Goal: Information Seeking & Learning: Learn about a topic

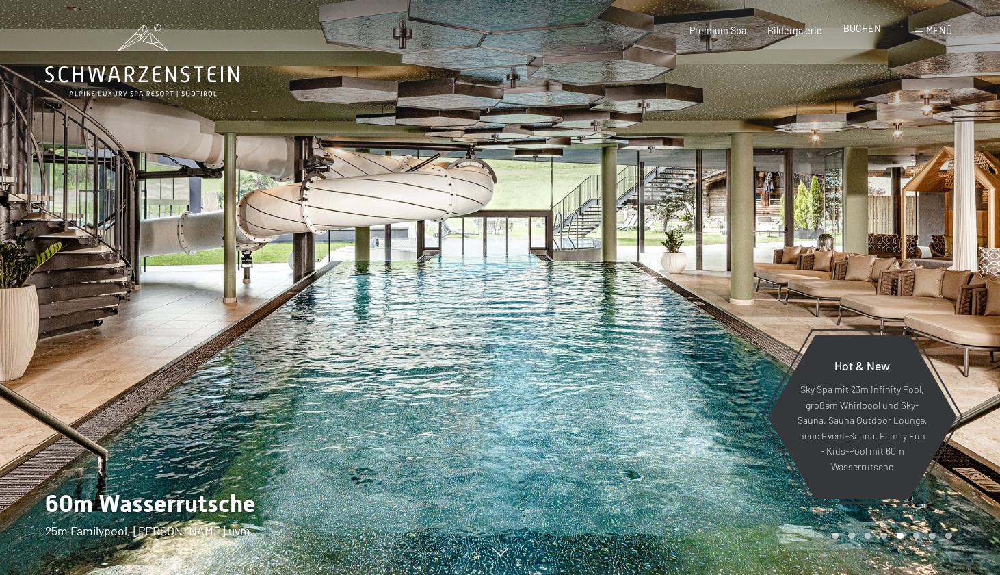
click at [863, 32] on span "BUCHEN" at bounding box center [863, 29] width 38 height 12
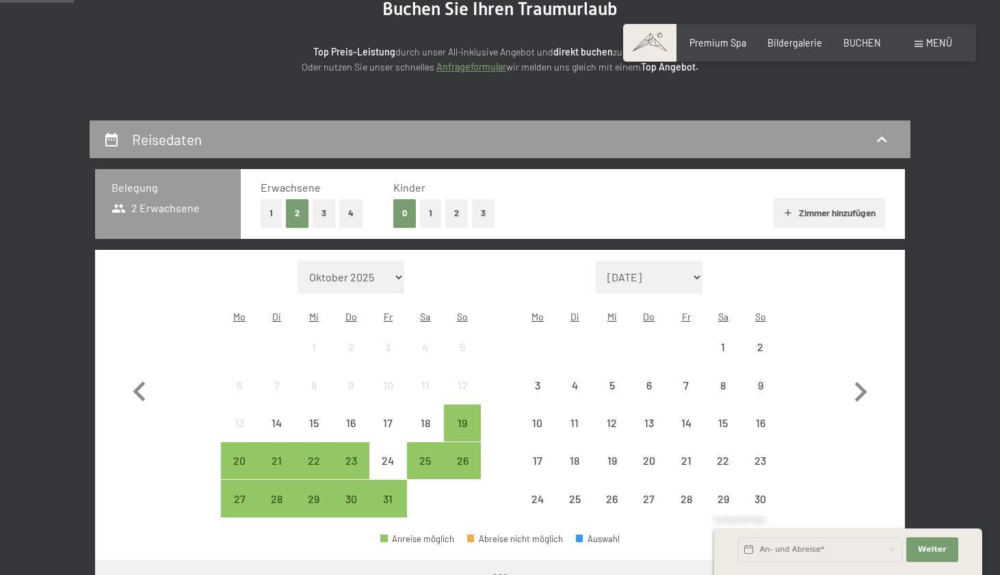
scroll to position [215, 0]
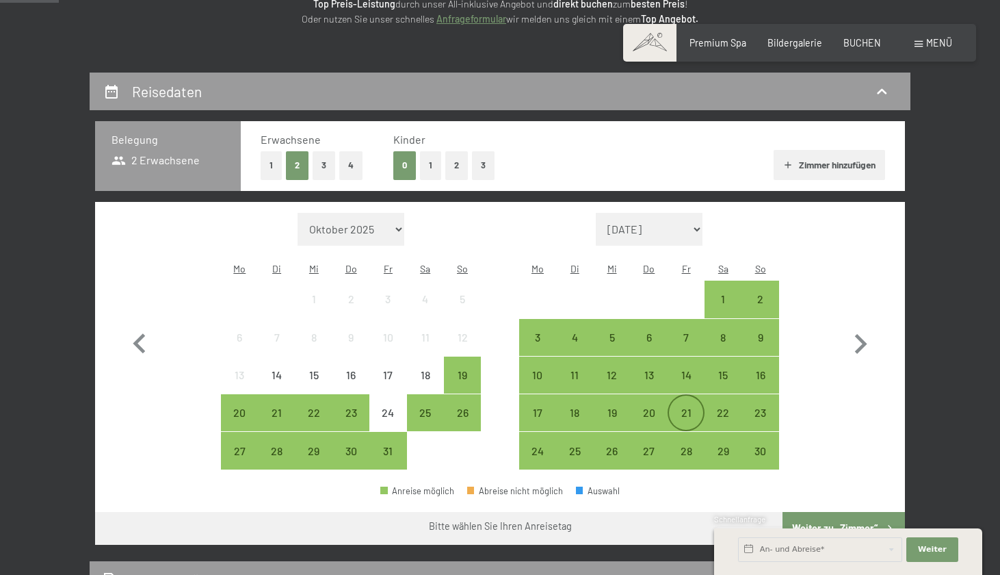
click at [685, 407] on div "21" at bounding box center [686, 424] width 34 height 34
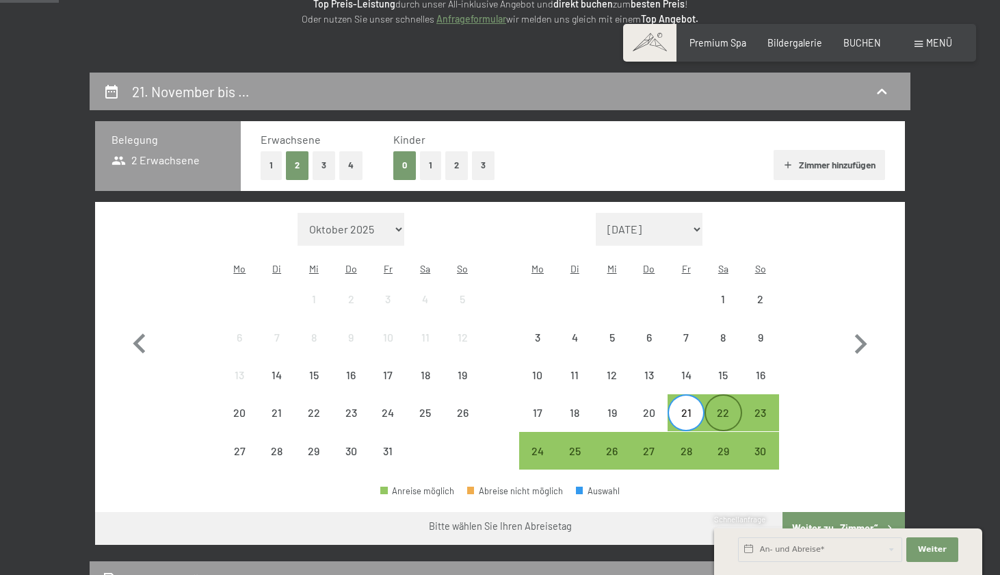
click at [722, 407] on div "22" at bounding box center [723, 424] width 34 height 34
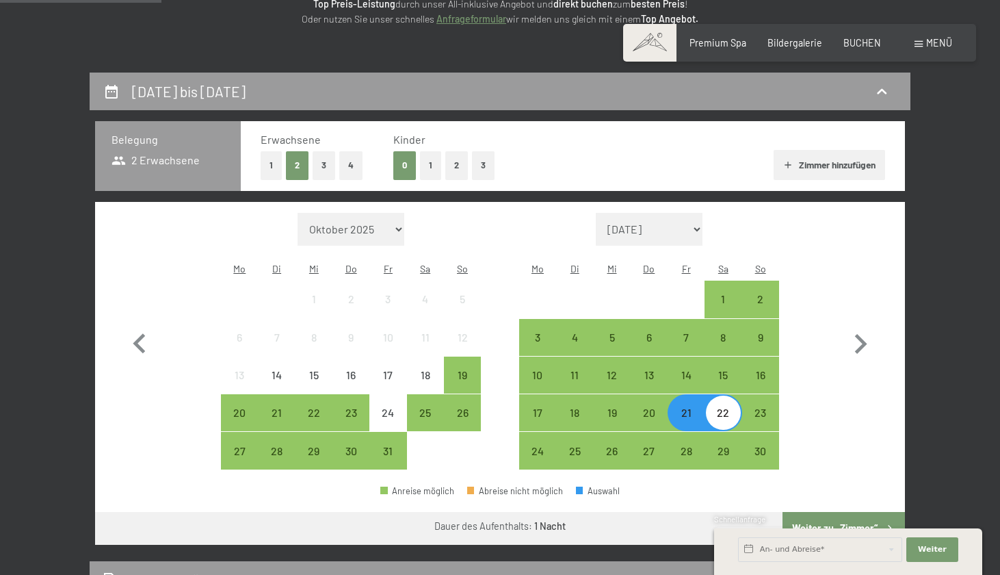
scroll to position [322, 0]
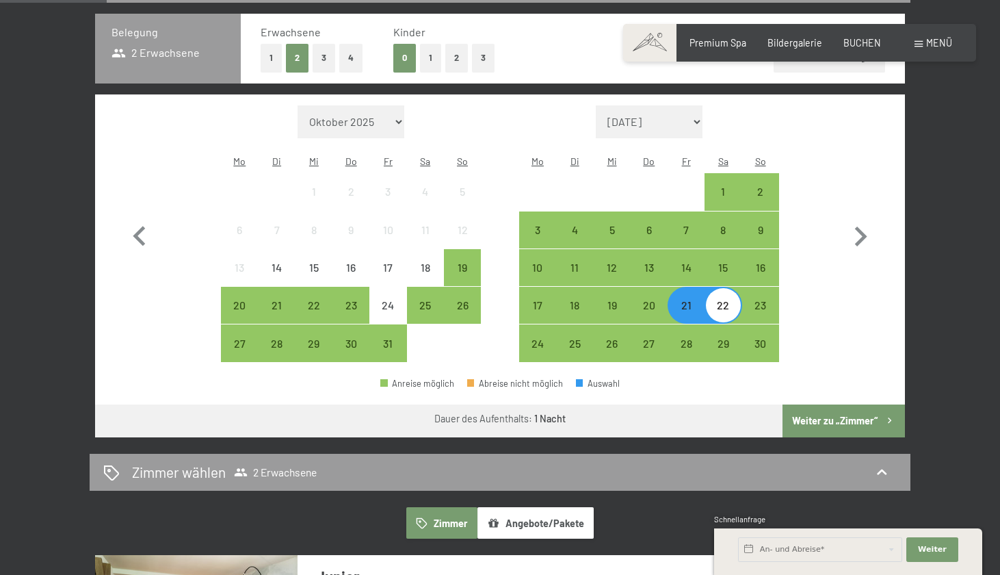
click at [864, 404] on button "Weiter zu „Zimmer“" at bounding box center [844, 420] width 122 height 33
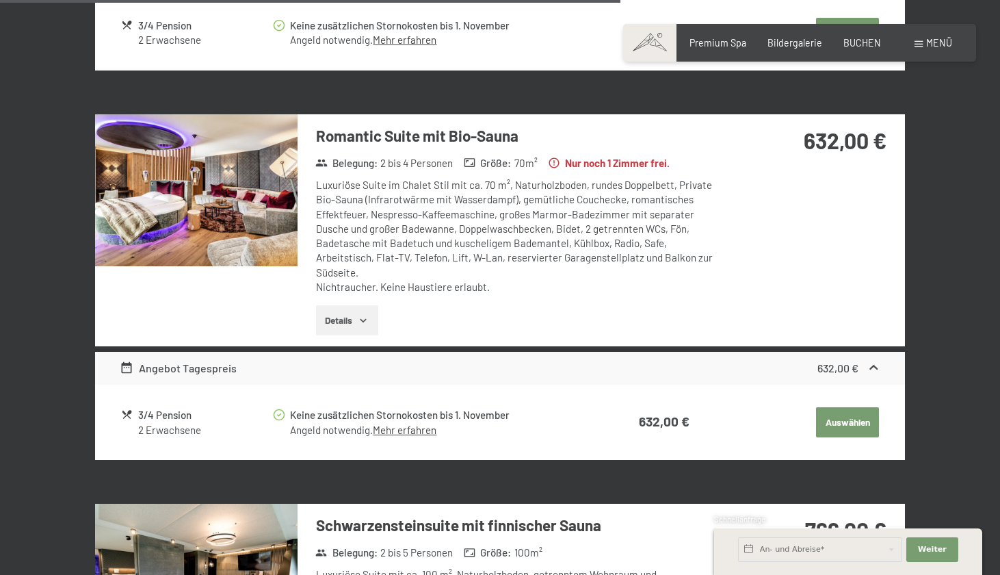
scroll to position [2211, 0]
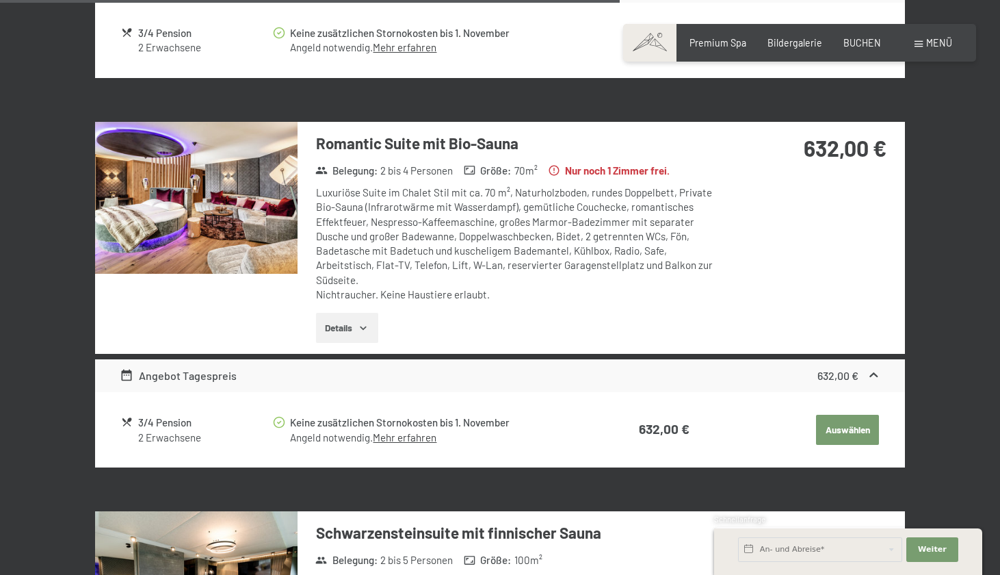
click at [345, 313] on button "Details" at bounding box center [347, 328] width 62 height 30
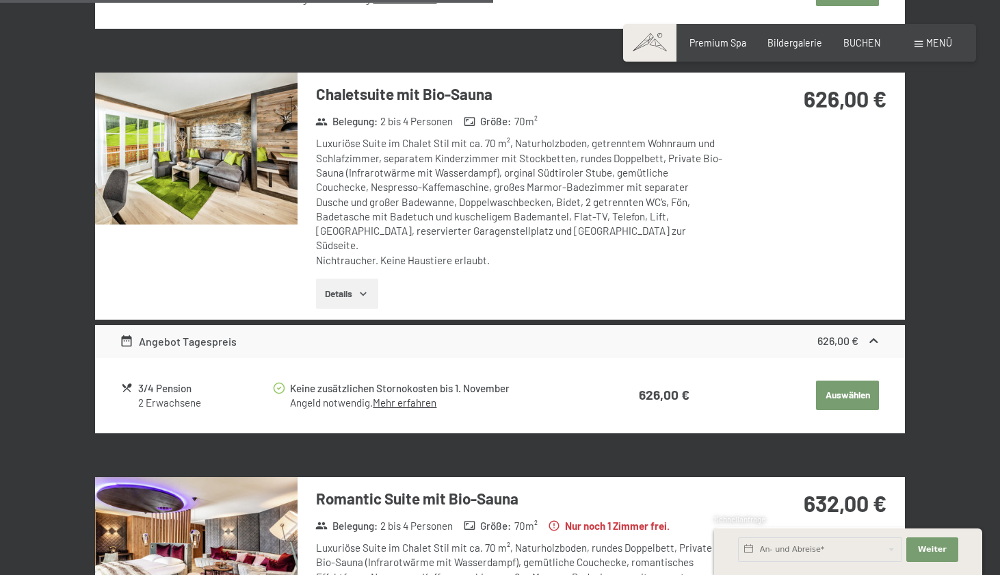
scroll to position [1852, 0]
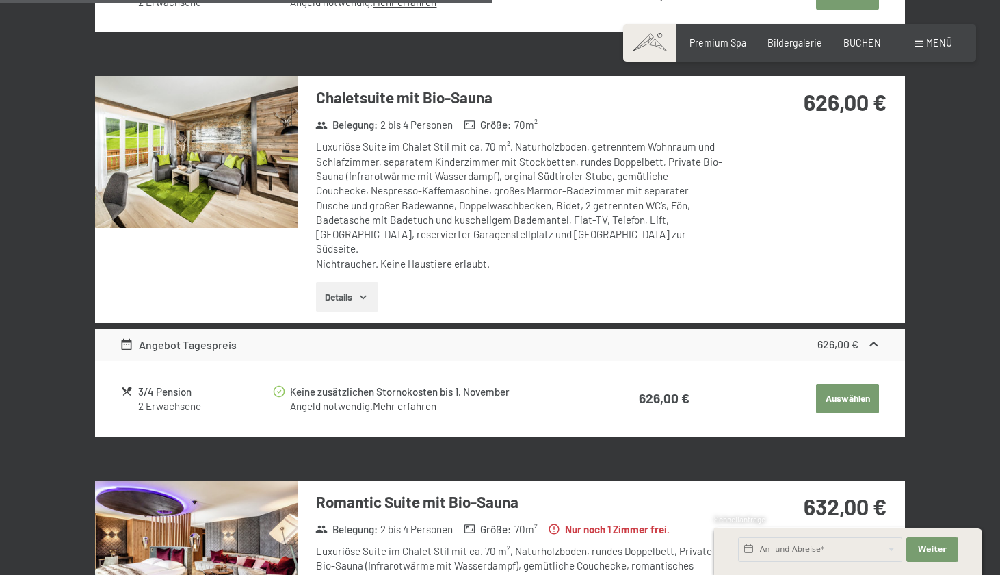
click at [344, 282] on button "Details" at bounding box center [347, 297] width 62 height 30
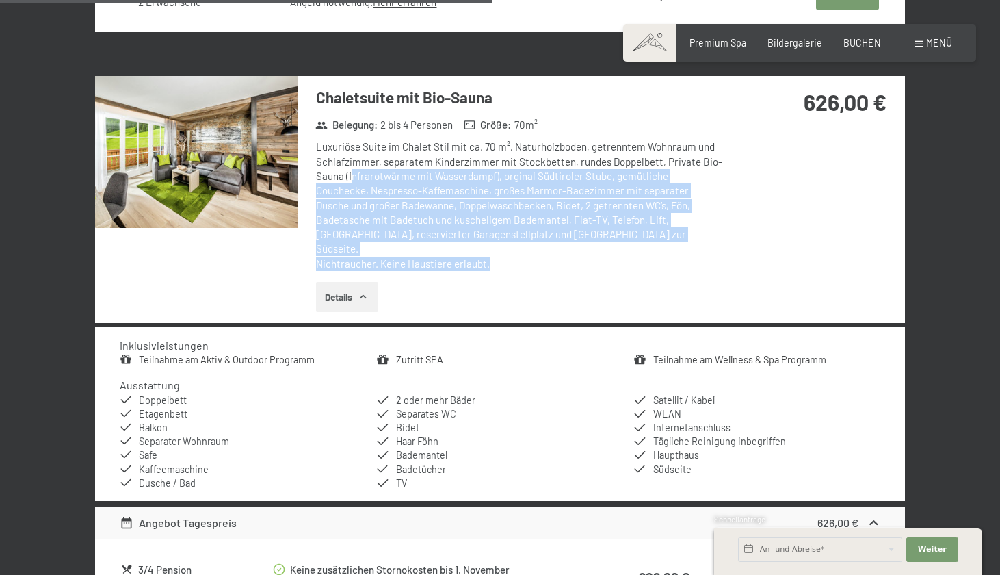
drag, startPoint x: 350, startPoint y: 153, endPoint x: 542, endPoint y: 231, distance: 206.6
click at [542, 231] on div "Luxuriöse Suite im Chalet Stil mit ca. 70 m², Naturholzboden, getrenntem Wohnra…" at bounding box center [519, 205] width 407 height 131
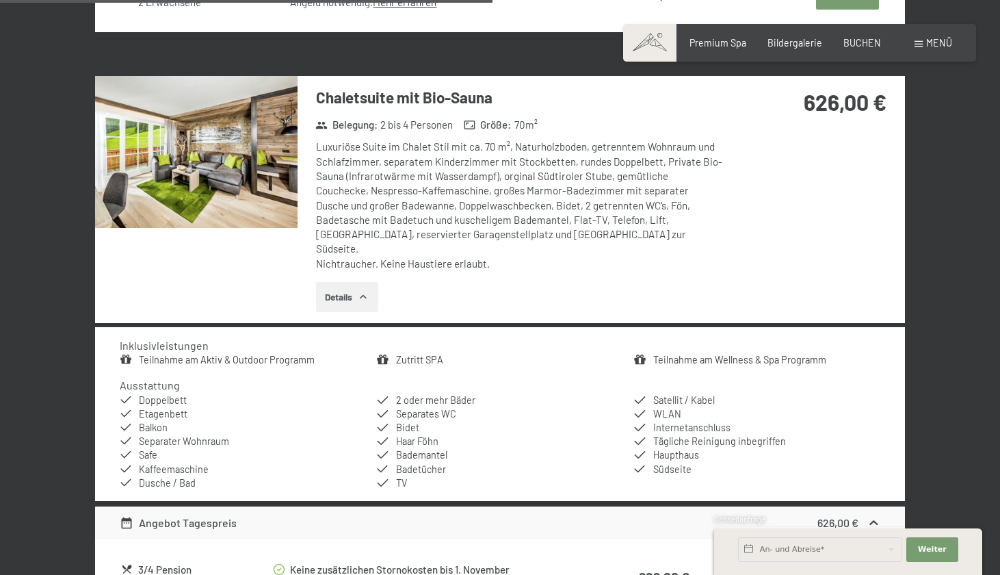
click at [484, 201] on div "Luxuriöse Suite im Chalet Stil mit ca. 70 m², Naturholzboden, getrenntem Wohnra…" at bounding box center [519, 205] width 407 height 131
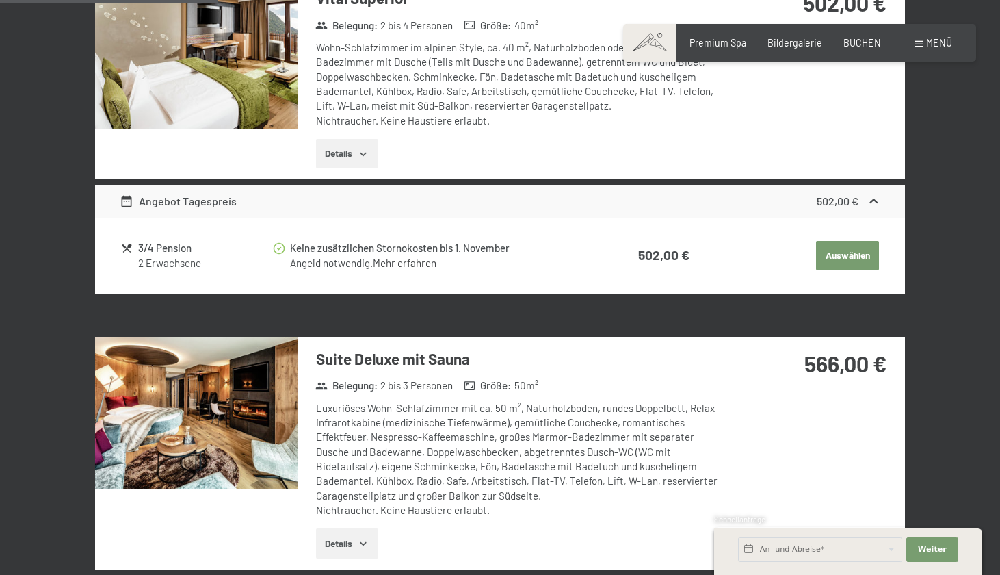
scroll to position [864, 0]
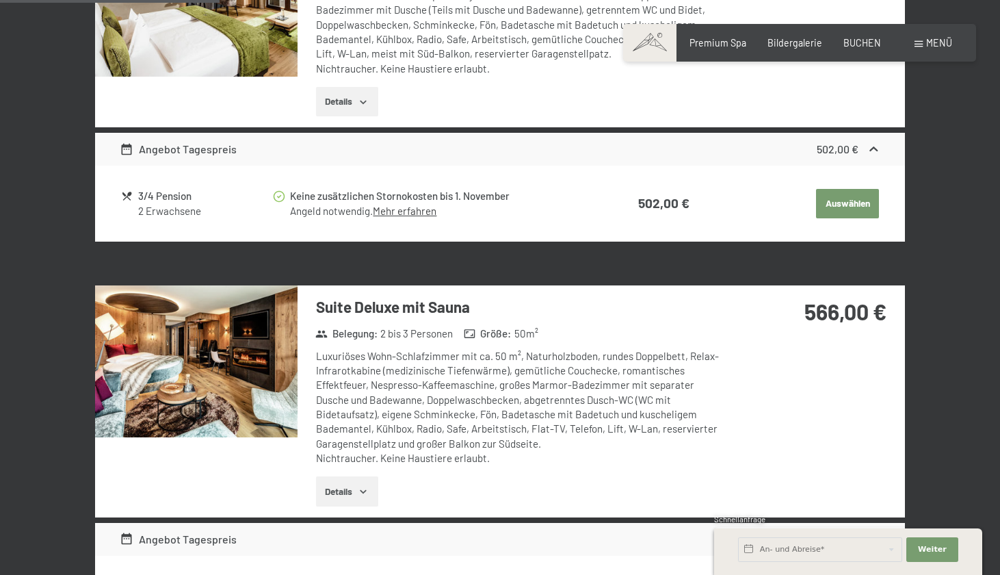
click at [361, 486] on icon "button" at bounding box center [363, 491] width 11 height 11
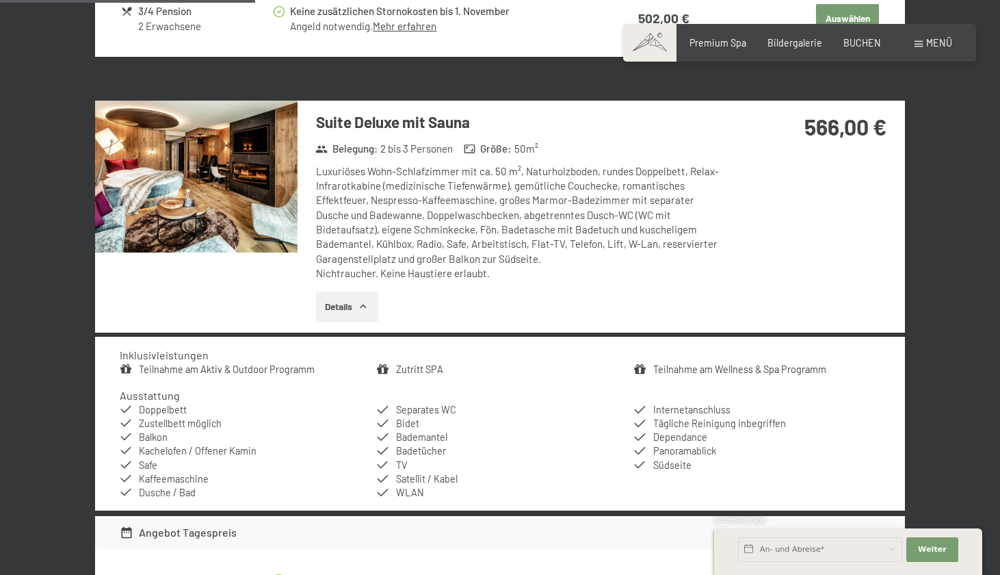
scroll to position [1053, 0]
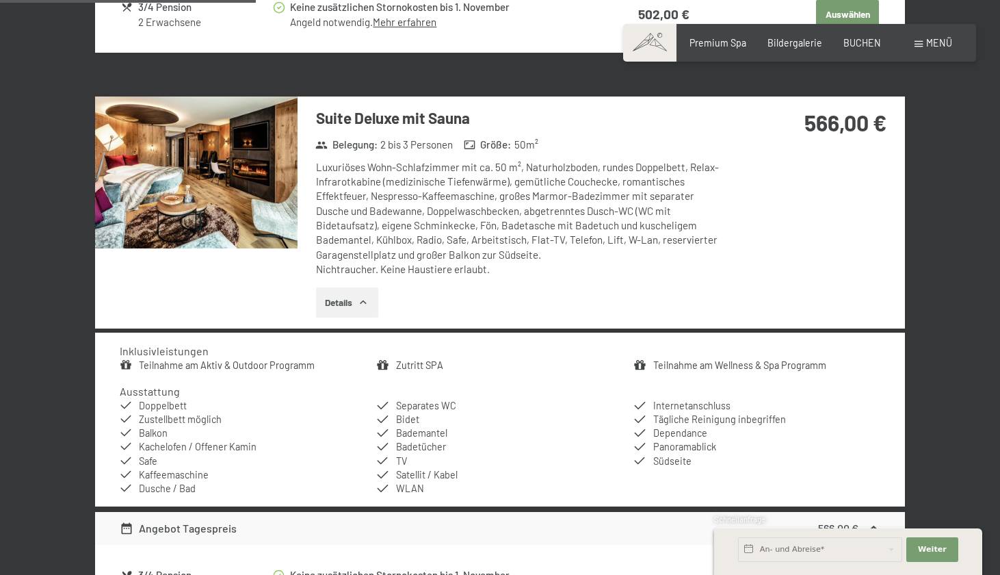
click at [183, 195] on img at bounding box center [196, 172] width 203 height 152
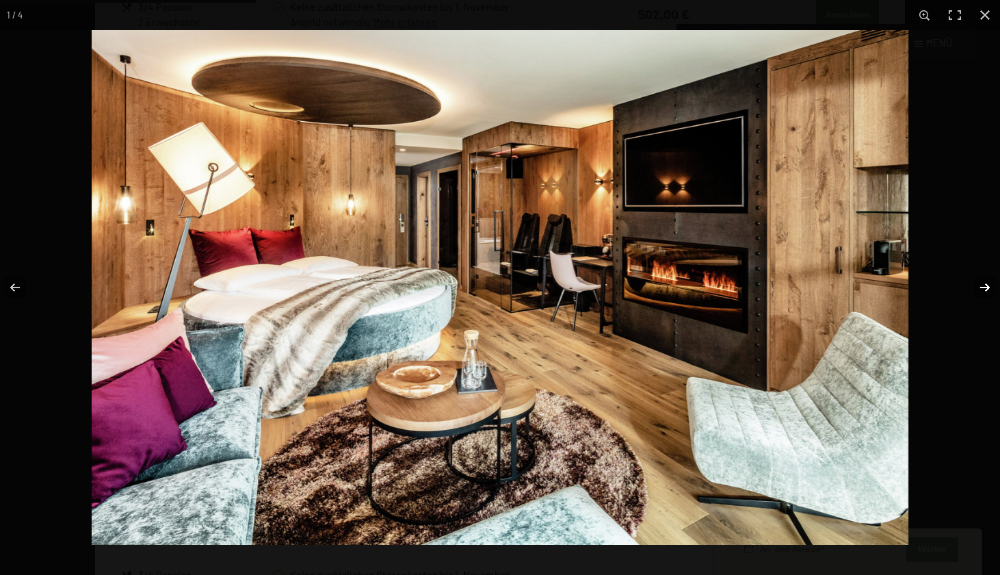
click at [988, 289] on button "button" at bounding box center [977, 287] width 48 height 68
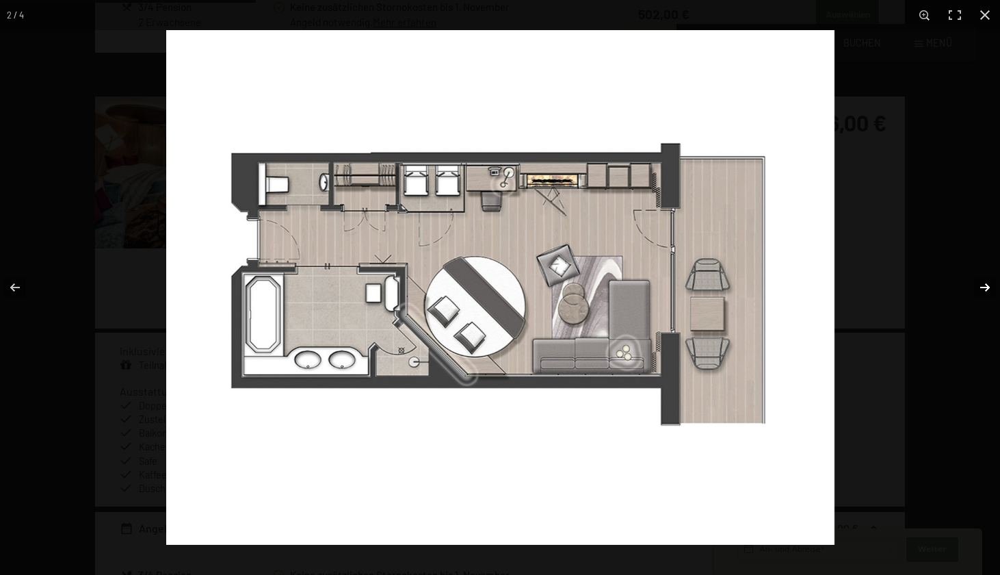
click at [988, 289] on button "button" at bounding box center [977, 287] width 48 height 68
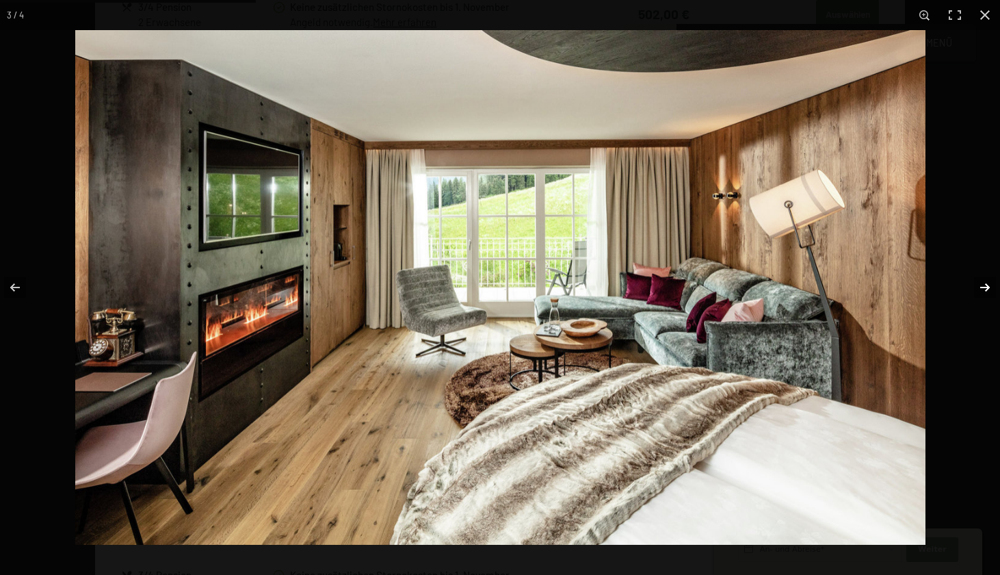
click at [988, 289] on button "button" at bounding box center [977, 287] width 48 height 68
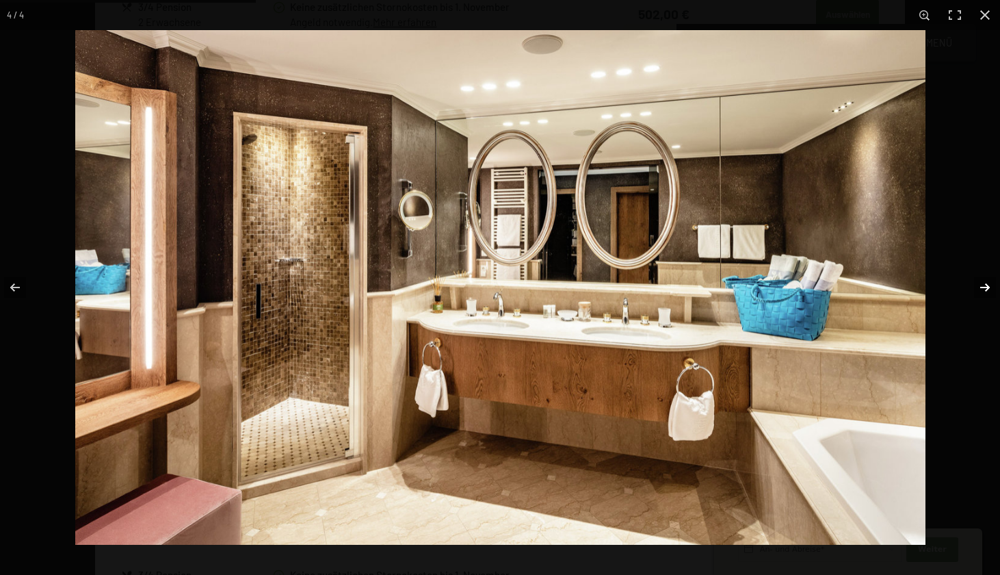
click at [988, 289] on button "button" at bounding box center [977, 287] width 48 height 68
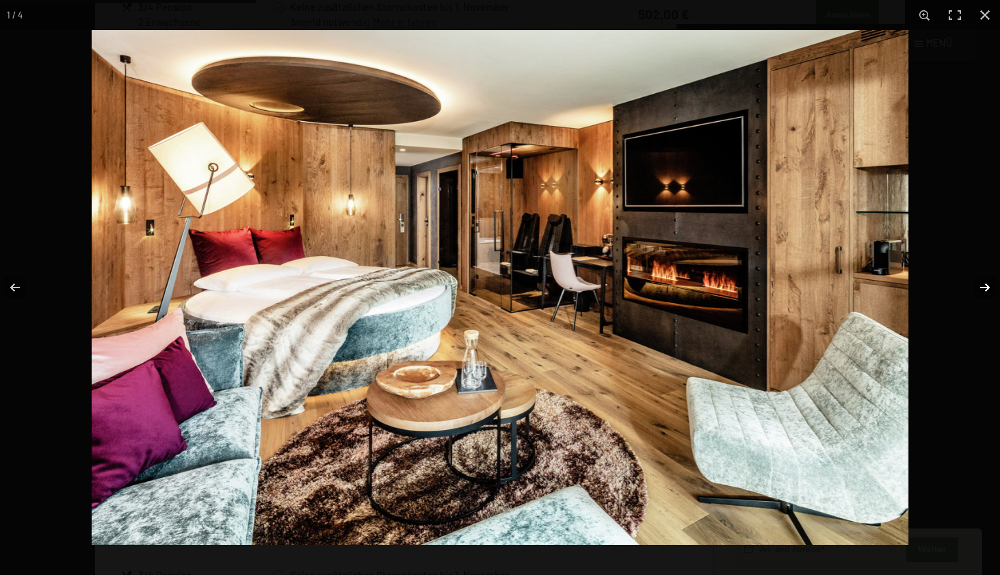
click at [988, 289] on button "button" at bounding box center [977, 287] width 48 height 68
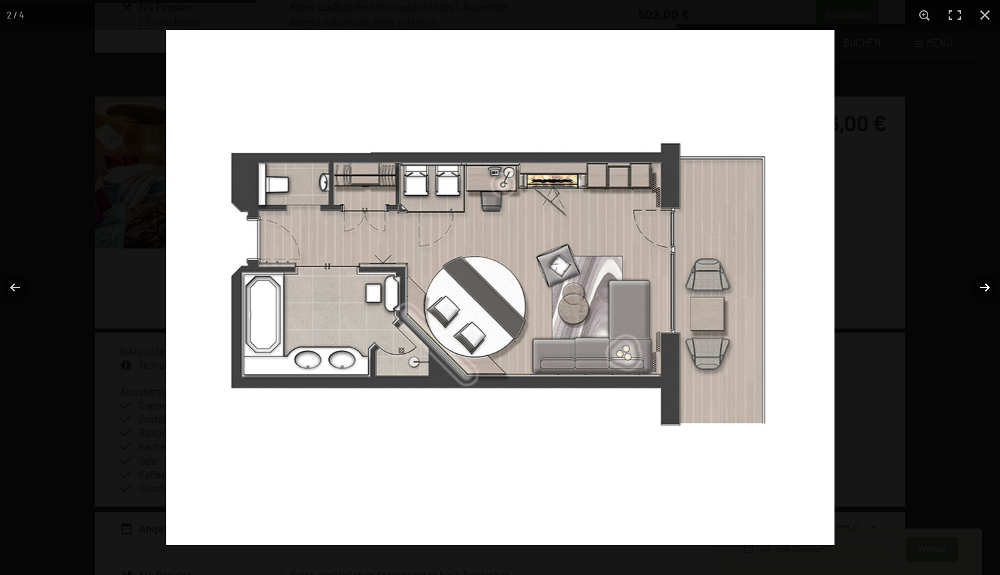
click at [988, 289] on button "button" at bounding box center [977, 287] width 48 height 68
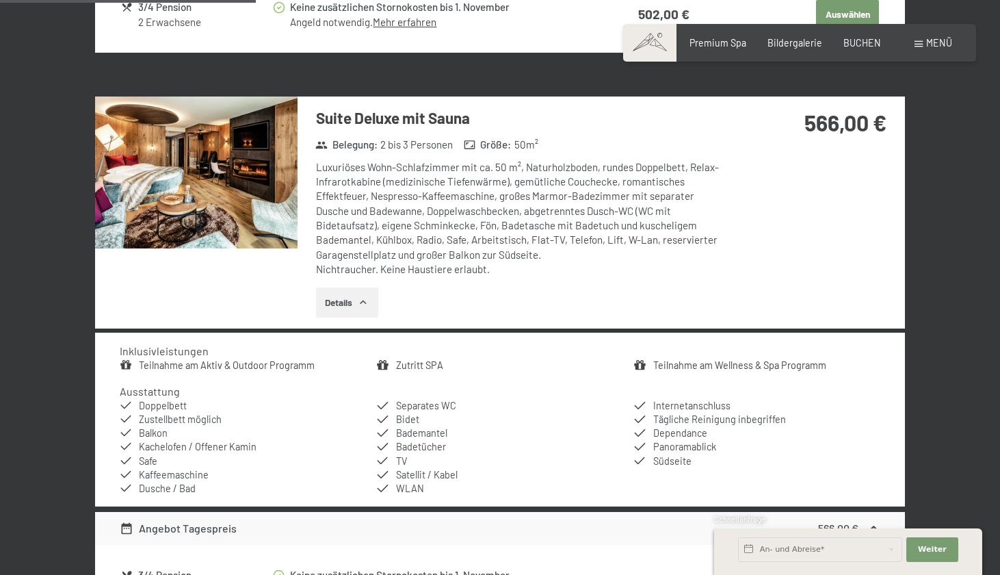
click at [0, 0] on button "button" at bounding box center [0, 0] width 0 height 0
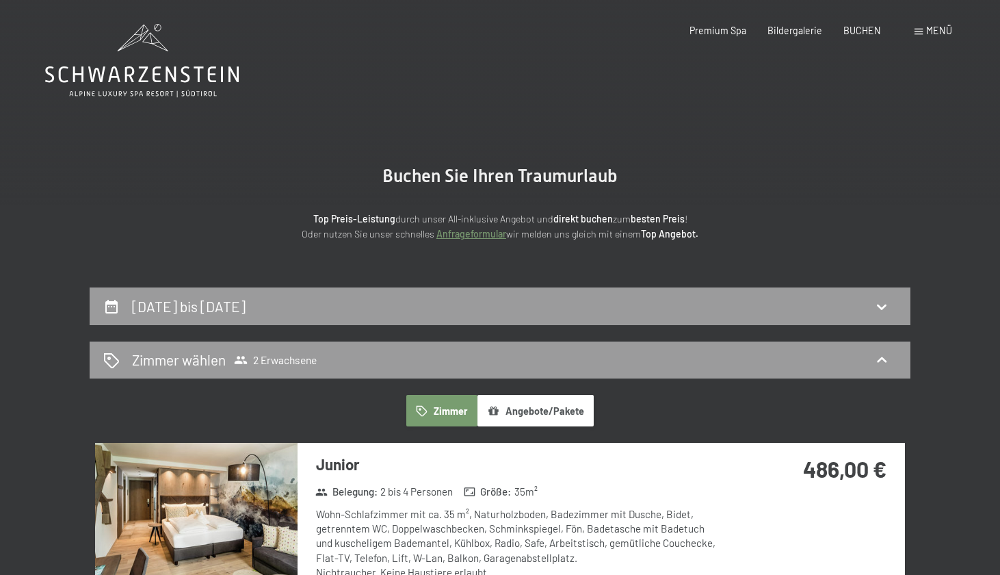
scroll to position [0, 0]
click at [801, 33] on span "Bildergalerie" at bounding box center [795, 29] width 55 height 12
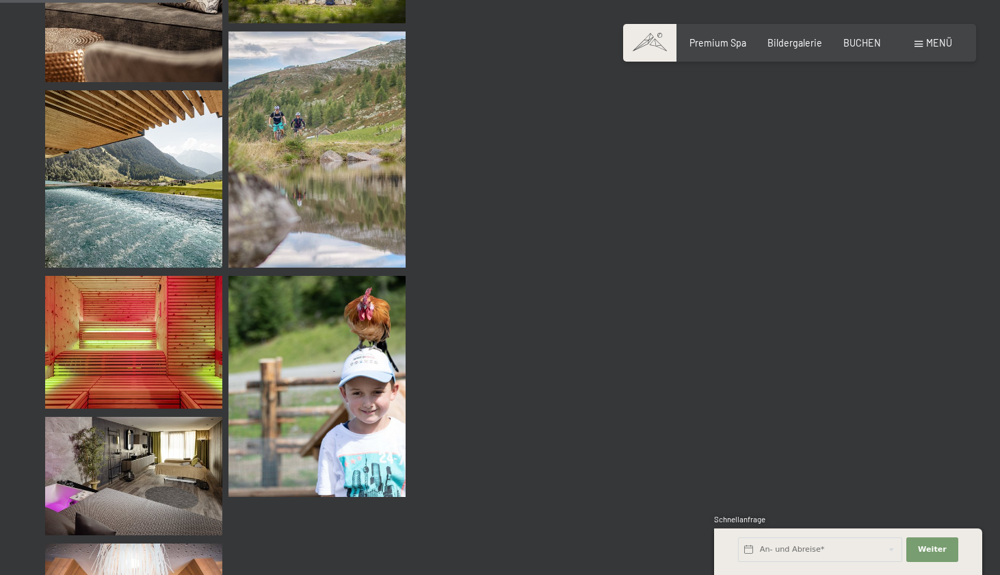
scroll to position [2641, 0]
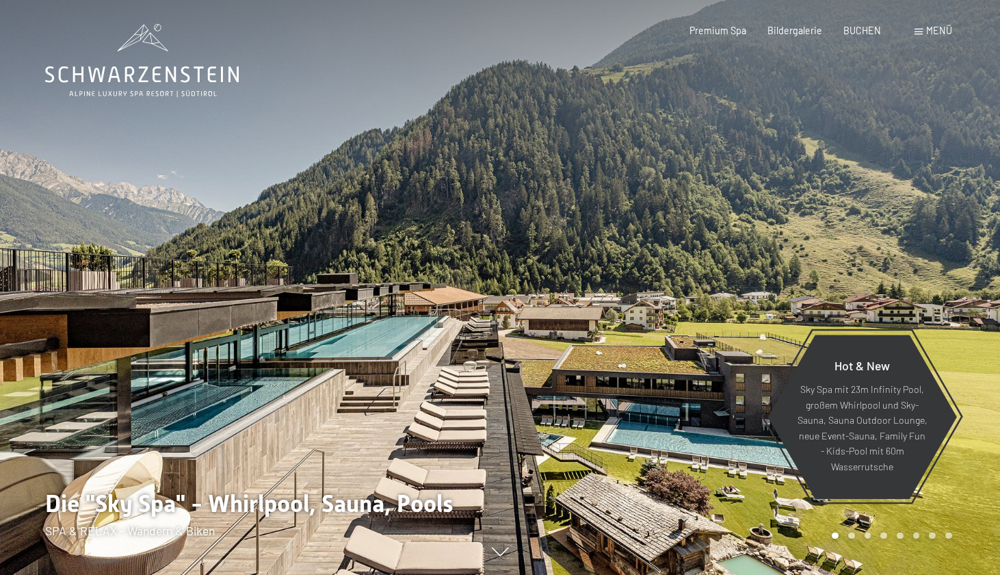
click at [915, 31] on span at bounding box center [919, 32] width 8 height 6
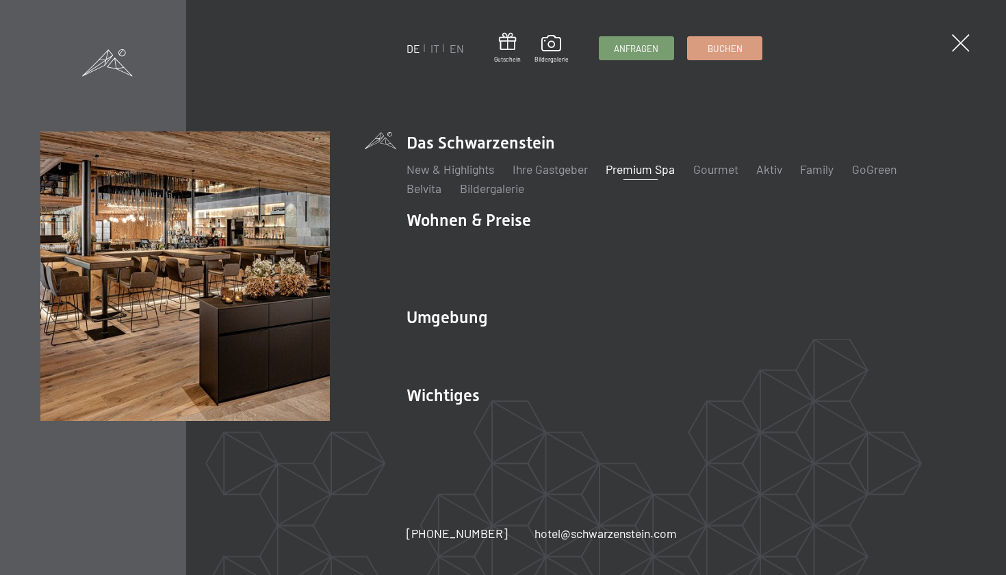
click at [640, 177] on link "Premium Spa" at bounding box center [640, 168] width 69 height 15
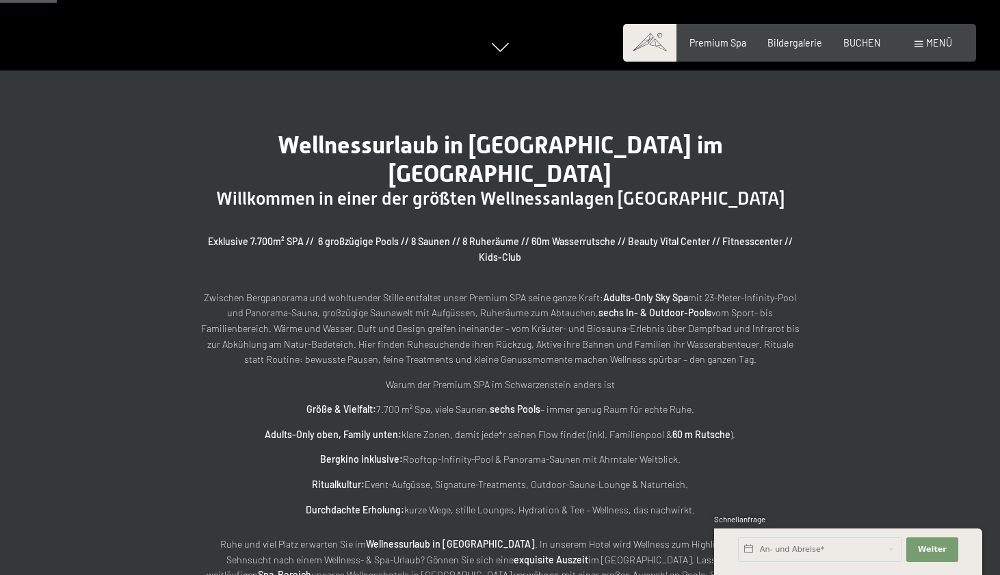
scroll to position [506, 0]
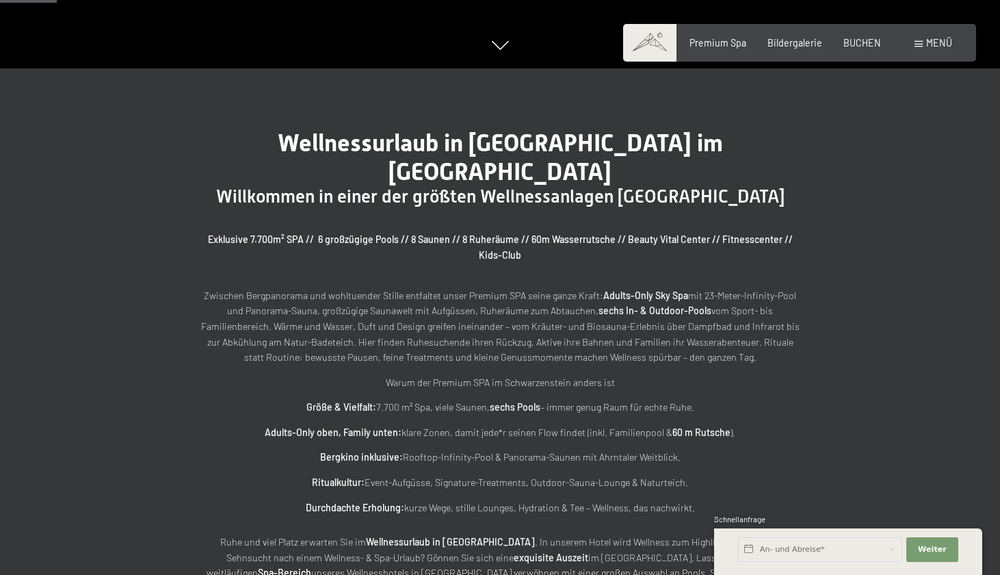
drag, startPoint x: 404, startPoint y: 470, endPoint x: 530, endPoint y: 480, distance: 127.0
click at [533, 500] on p "Durchdachte Erholung: kurze Wege, stille Lounges, Hydration & Tee – Wellness, d…" at bounding box center [500, 508] width 602 height 16
click at [530, 500] on p "Durchdachte Erholung: kurze Wege, stille Lounges, Hydration & Tee – Wellness, d…" at bounding box center [500, 508] width 602 height 16
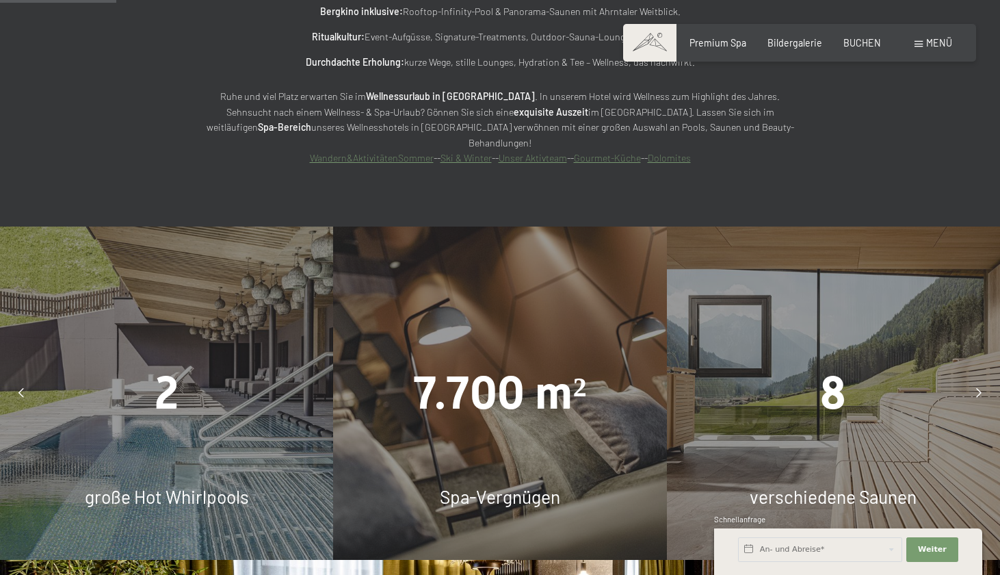
scroll to position [1094, 0]
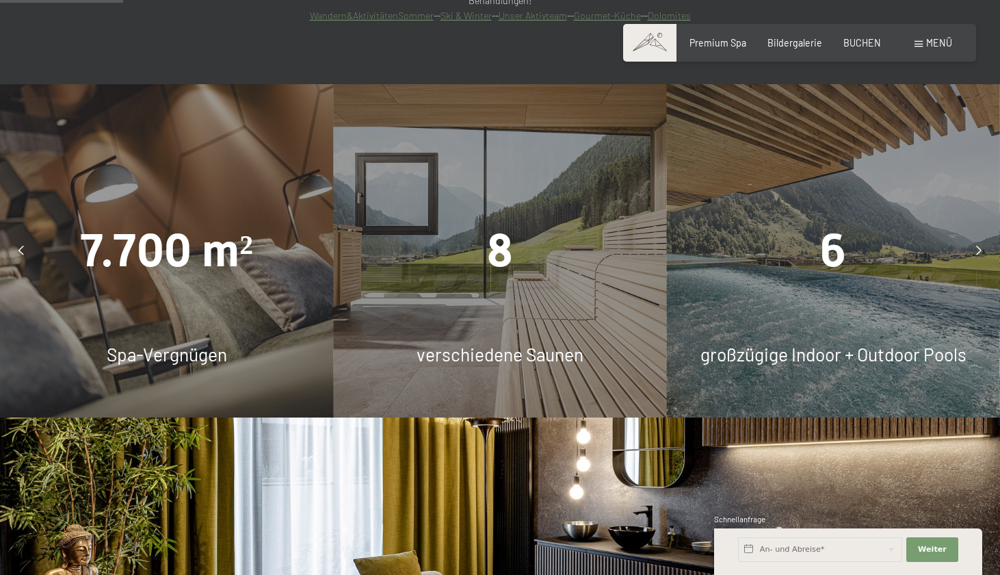
click at [224, 219] on div "7.700 m²" at bounding box center [166, 251] width 333 height 64
click at [25, 236] on div at bounding box center [21, 251] width 30 height 30
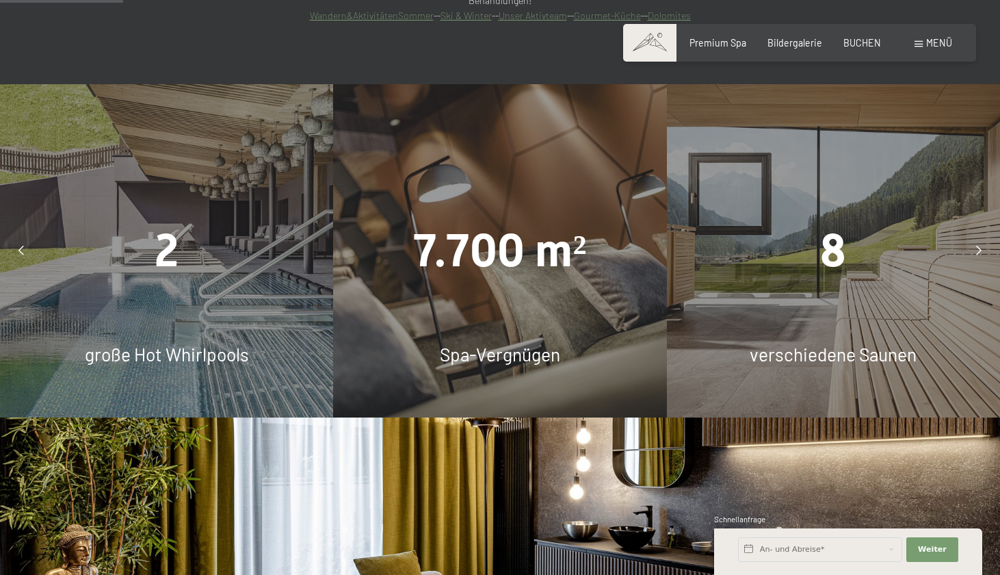
click at [125, 282] on div "2 große Hot Whirlpools" at bounding box center [166, 250] width 333 height 333
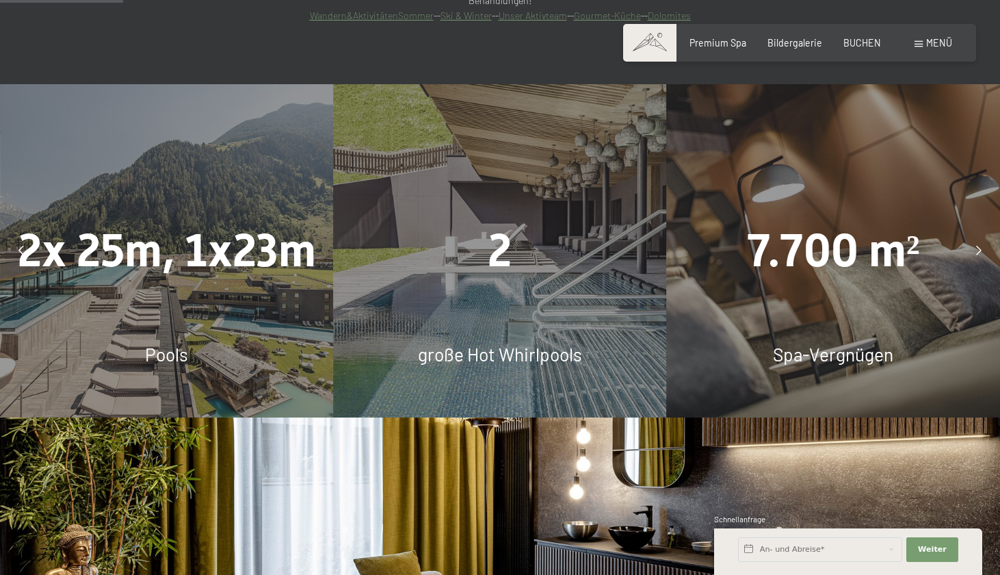
click at [983, 236] on div at bounding box center [979, 251] width 30 height 30
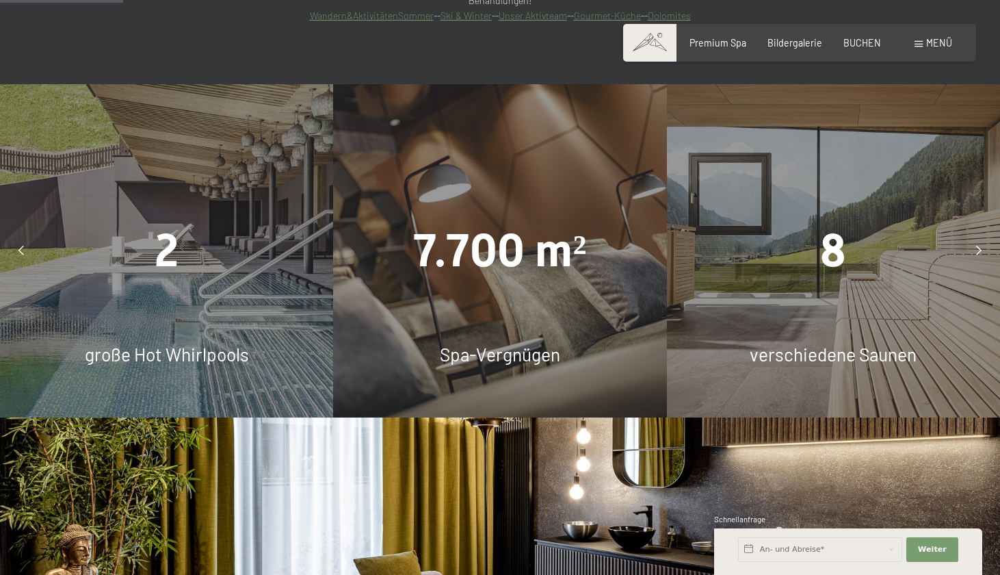
click at [983, 236] on div at bounding box center [979, 251] width 30 height 30
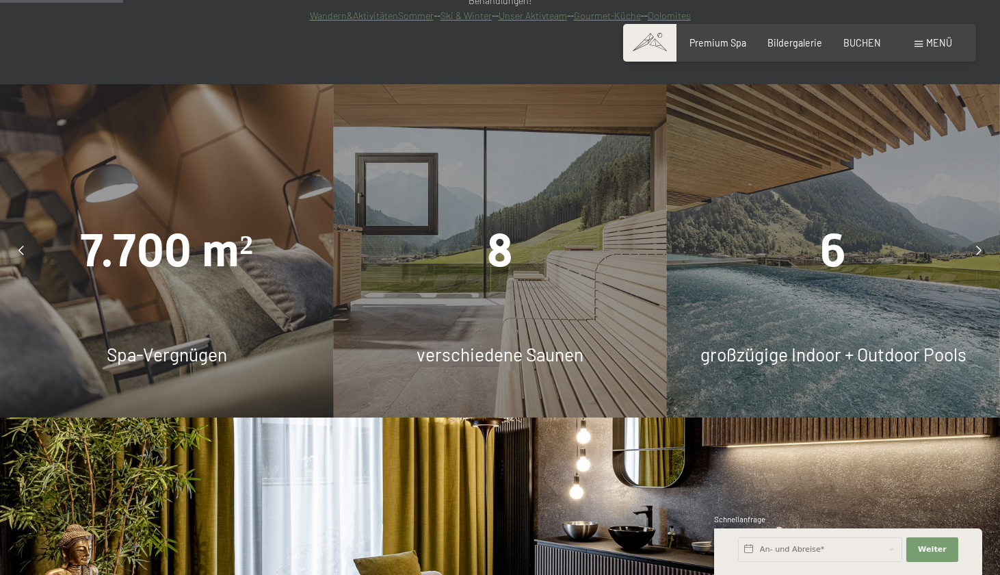
click at [983, 236] on div at bounding box center [979, 251] width 30 height 30
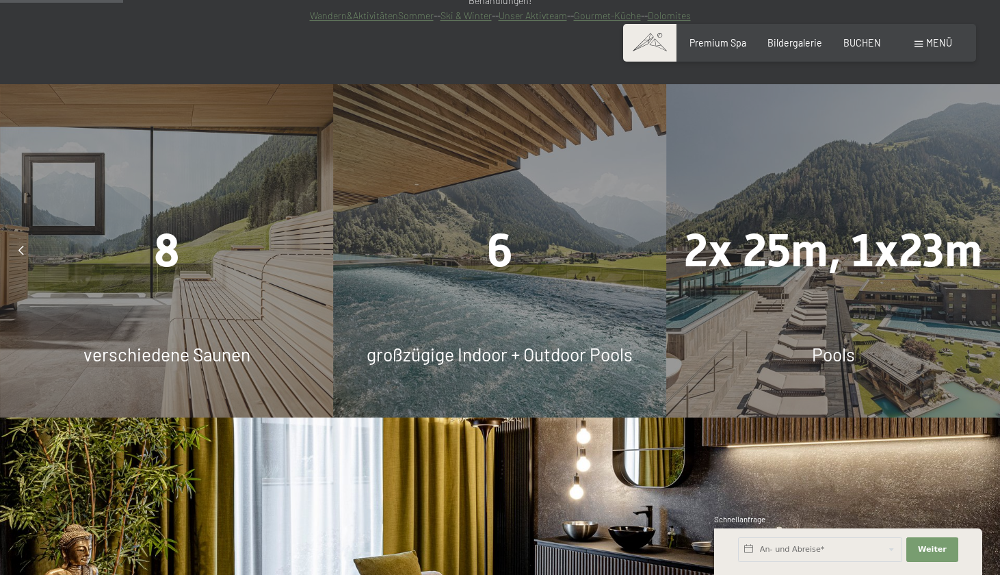
click at [983, 236] on div at bounding box center [979, 251] width 30 height 30
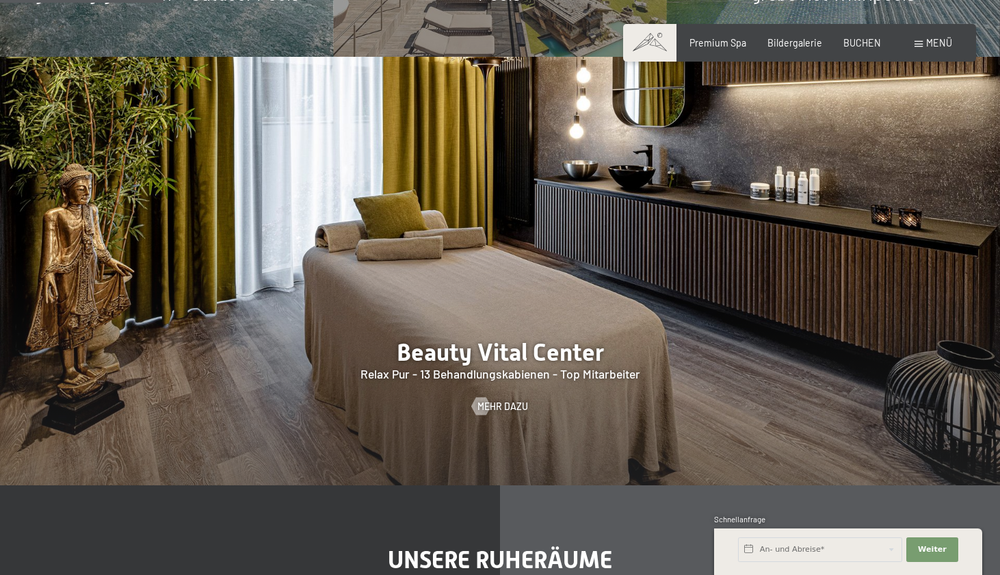
scroll to position [1469, 0]
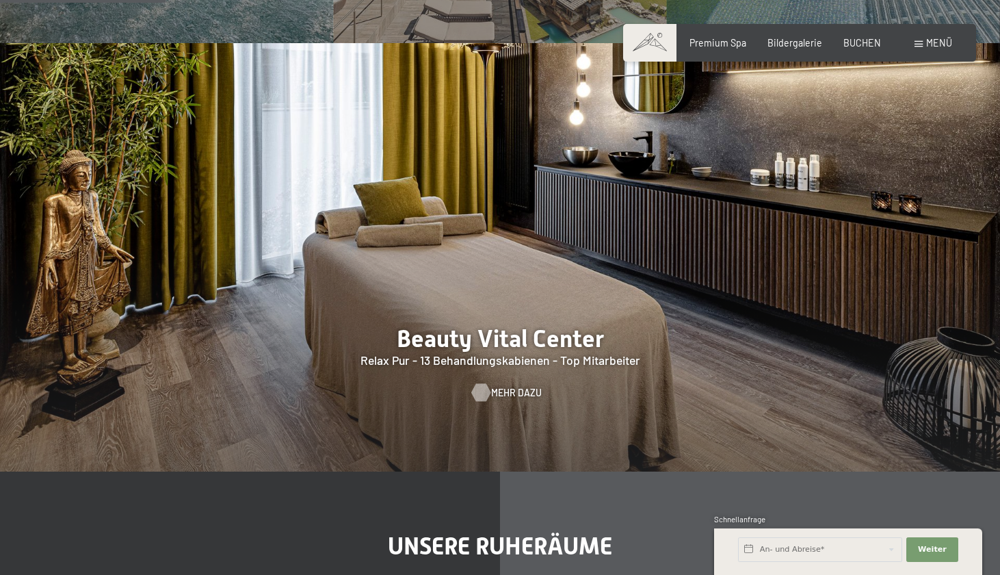
click at [494, 386] on span "Mehr dazu" at bounding box center [516, 393] width 51 height 14
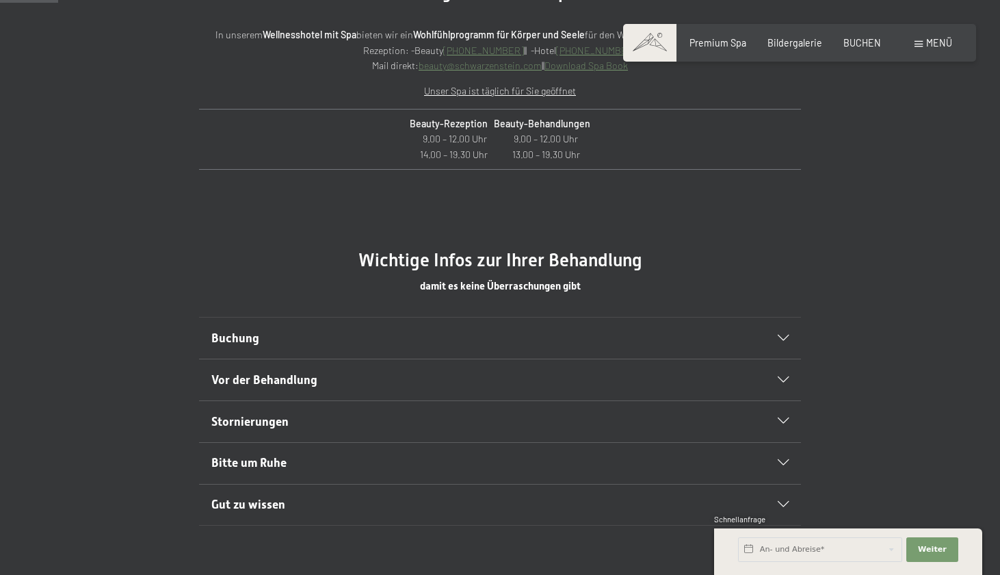
scroll to position [570, 0]
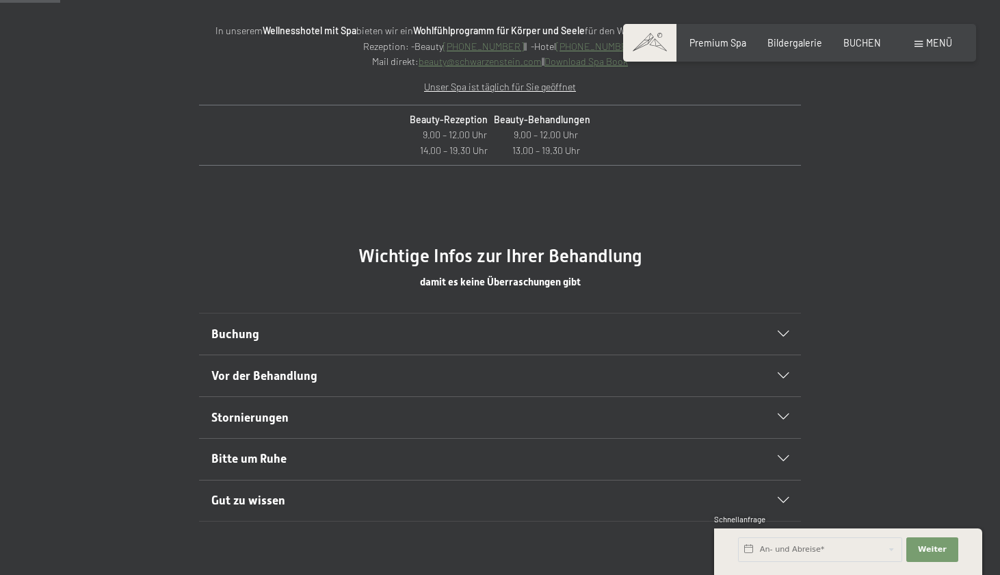
click at [498, 326] on h2 "Buchung" at bounding box center [471, 334] width 520 height 17
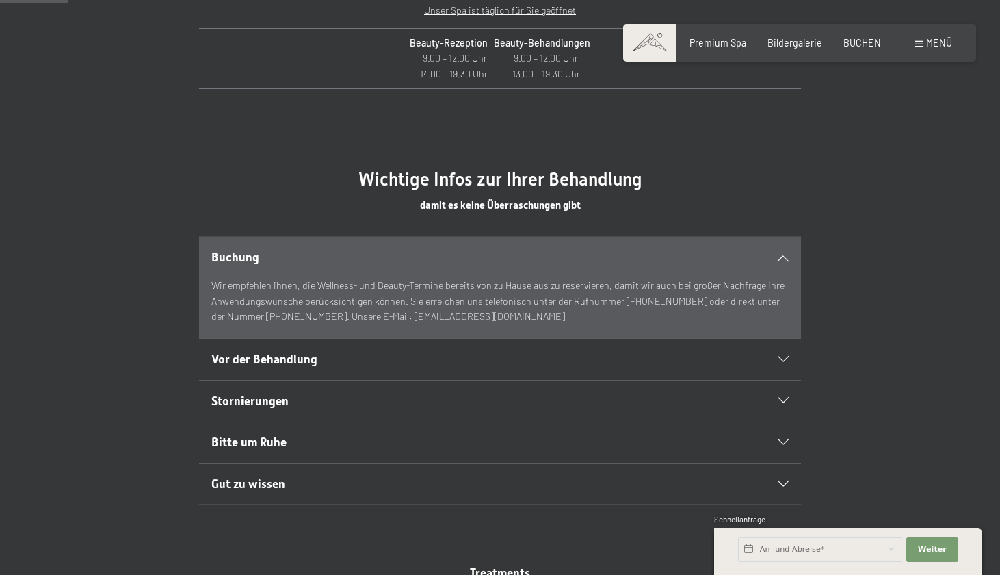
scroll to position [649, 0]
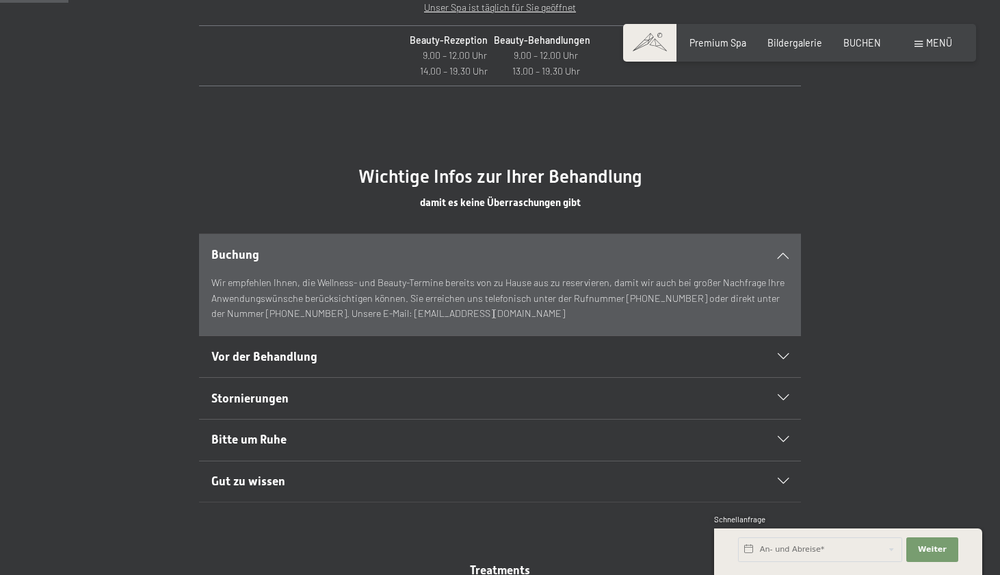
click at [465, 378] on div "Stornierungen" at bounding box center [500, 398] width 578 height 41
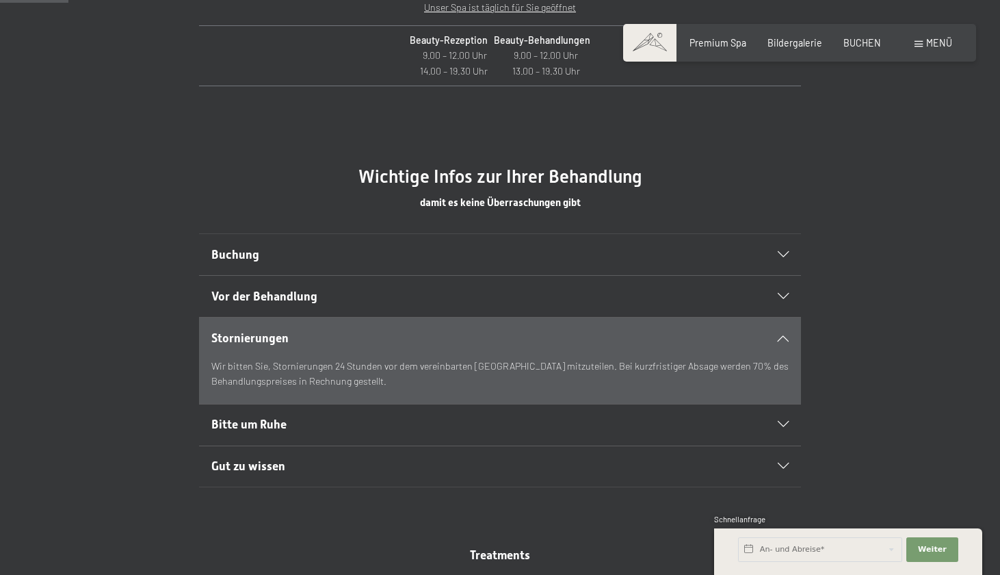
click at [451, 432] on div "Bitte um Ruhe" at bounding box center [500, 424] width 578 height 41
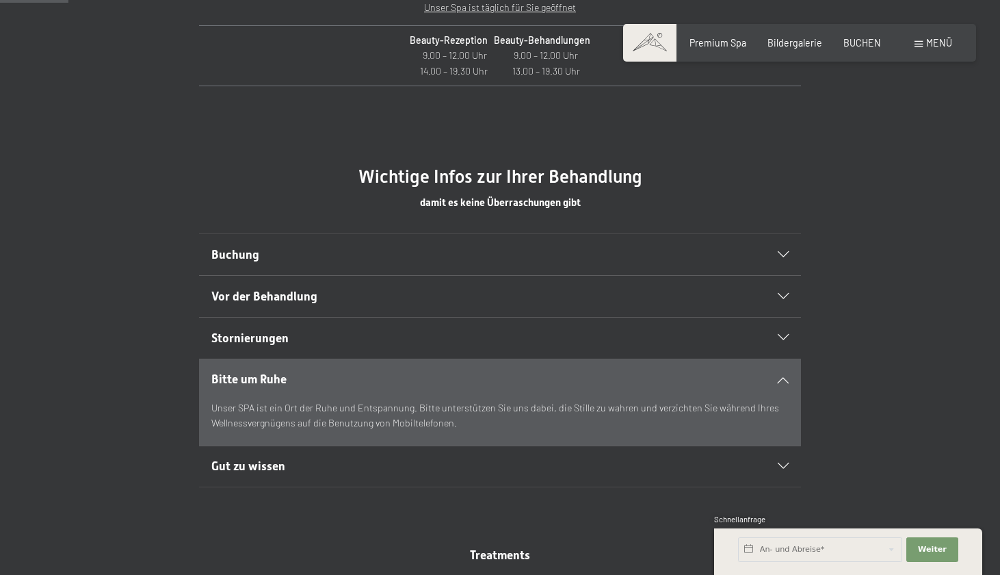
click at [448, 468] on h2 "Gut zu wissen" at bounding box center [471, 466] width 520 height 17
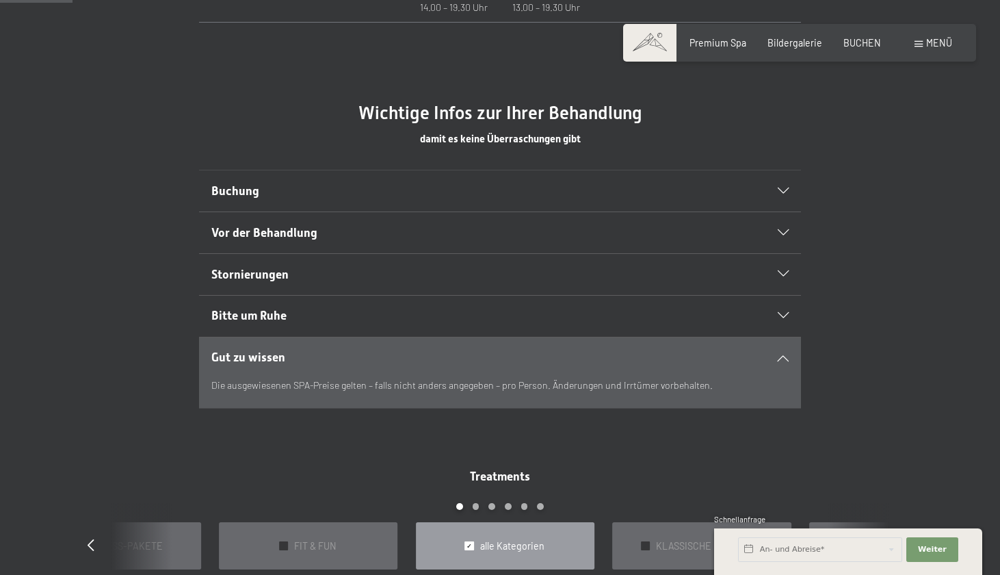
scroll to position [715, 0]
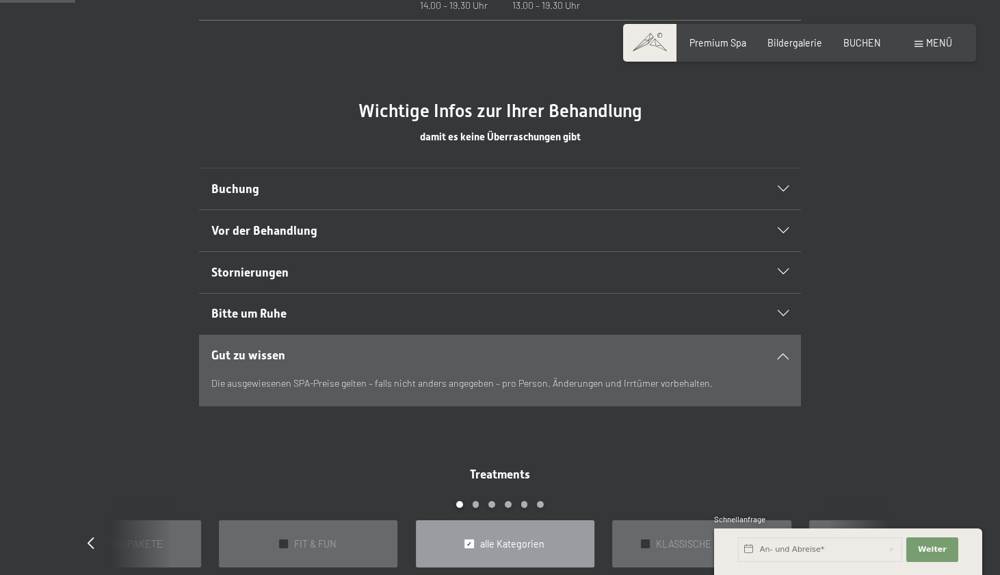
click at [465, 352] on h2 "Gut zu wissen" at bounding box center [471, 355] width 520 height 17
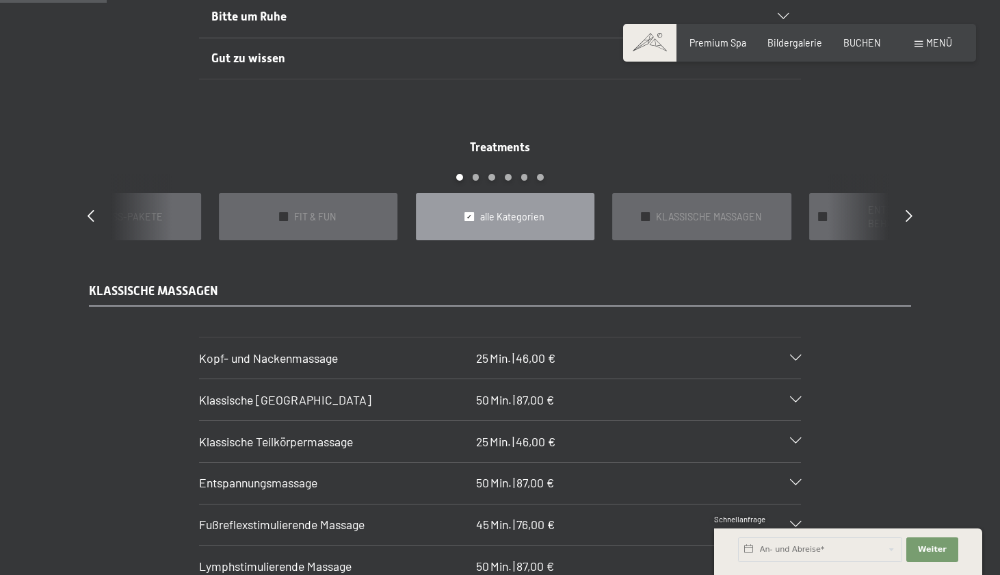
scroll to position [1018, 0]
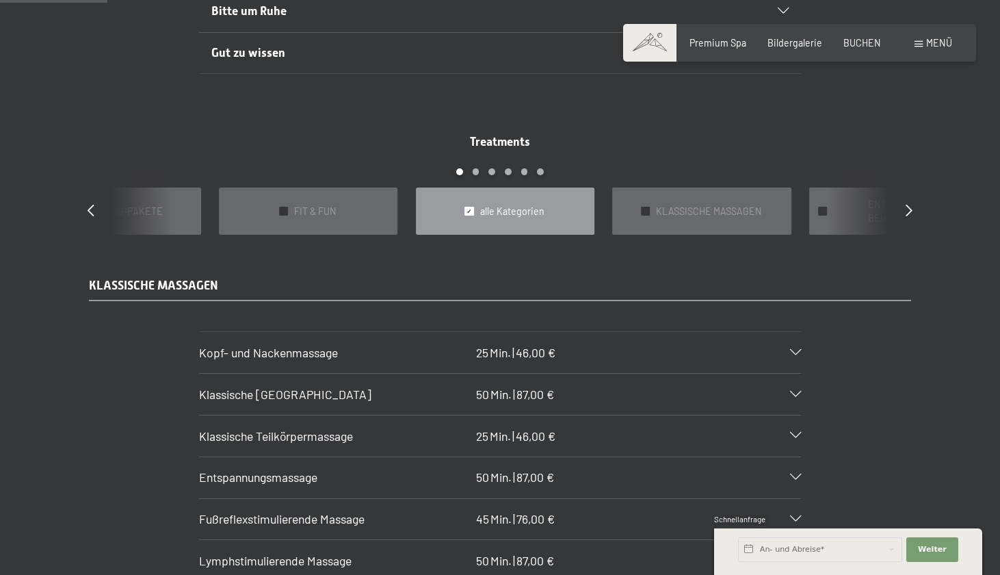
click at [422, 387] on div "Klassische Ganzkörpermassage 50 Min. | 87,00 €" at bounding box center [500, 394] width 602 height 41
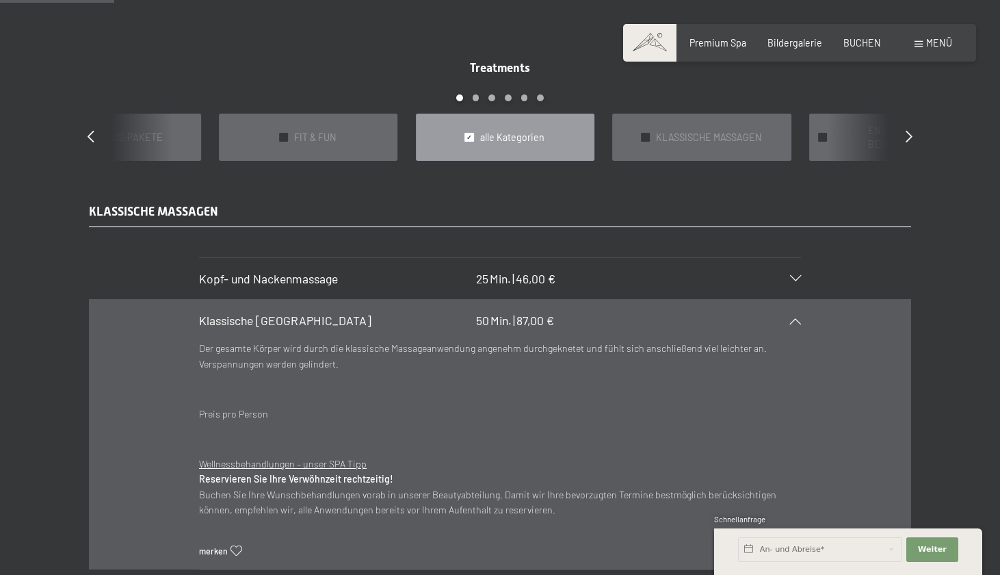
scroll to position [1111, 0]
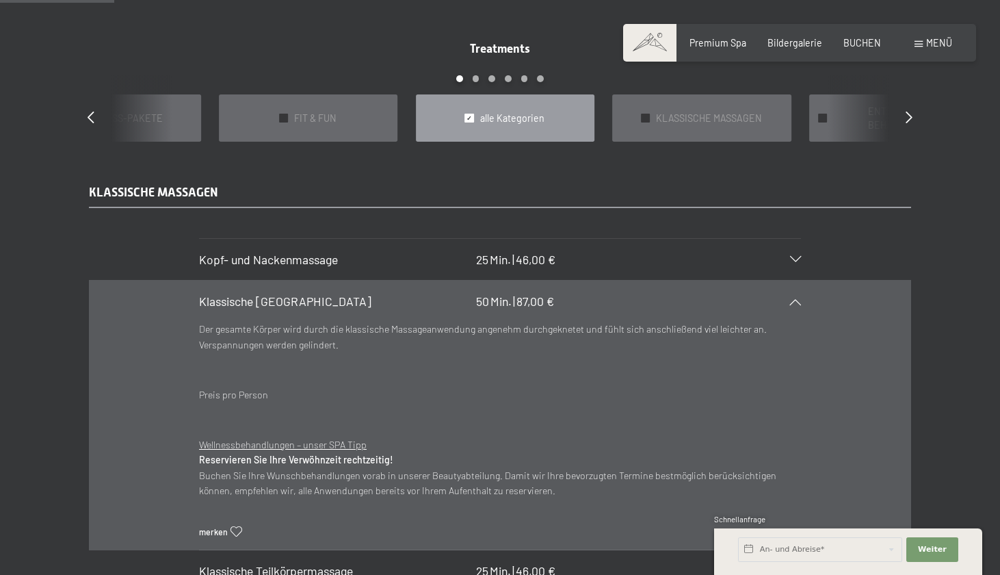
click at [436, 293] on h3 "Klassische Ganzkörpermassage" at bounding box center [334, 301] width 271 height 17
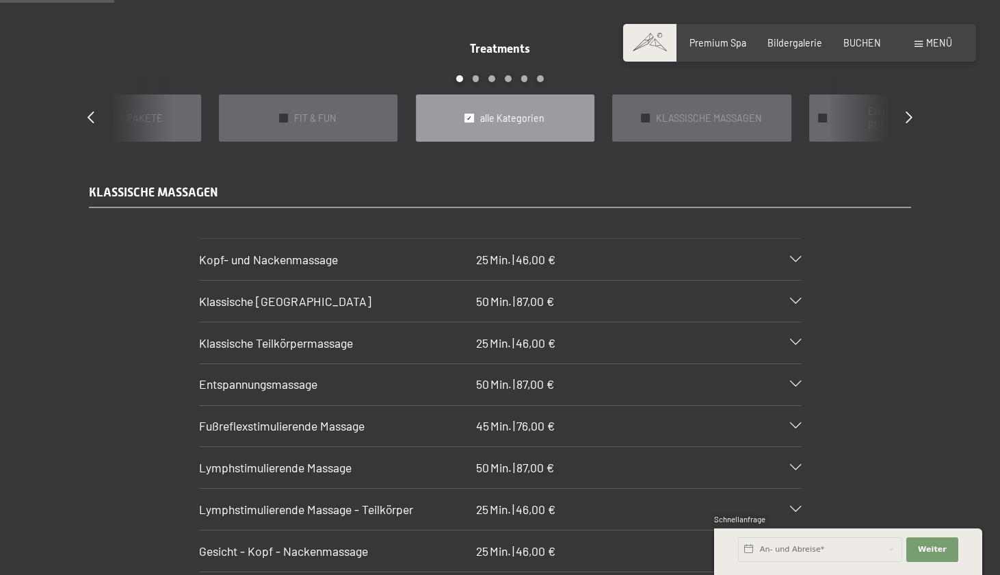
click at [422, 325] on span "Einwilligung Marketing*" at bounding box center [423, 327] width 113 height 14
click at [361, 325] on input "Einwilligung Marketing*" at bounding box center [354, 327] width 14 height 14
click at [396, 326] on span "Einwilligung Marketing*" at bounding box center [423, 327] width 113 height 14
click at [361, 326] on input "Einwilligung Marketing*" at bounding box center [354, 327] width 14 height 14
checkbox input "false"
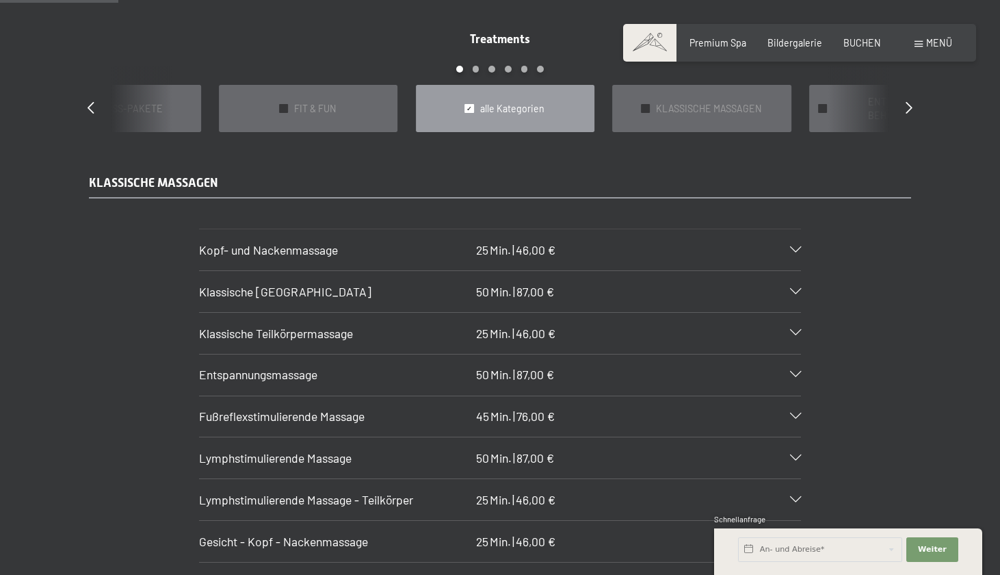
scroll to position [1126, 0]
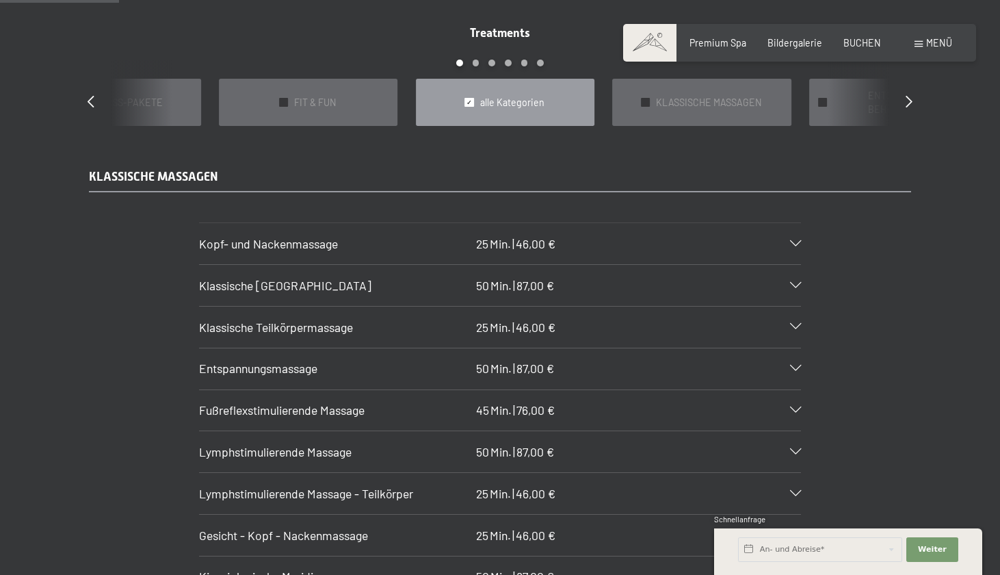
click at [785, 354] on div "Entspannungsmassage 50 Min. | 87,00 €" at bounding box center [500, 368] width 602 height 41
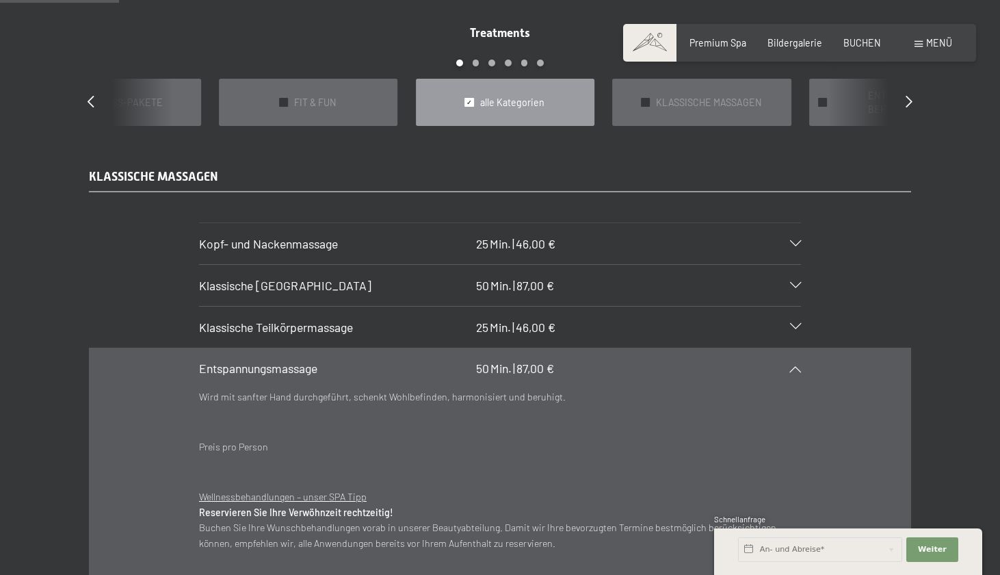
click at [785, 354] on div "Entspannungsmassage 50 Min. | 87,00 €" at bounding box center [500, 368] width 602 height 41
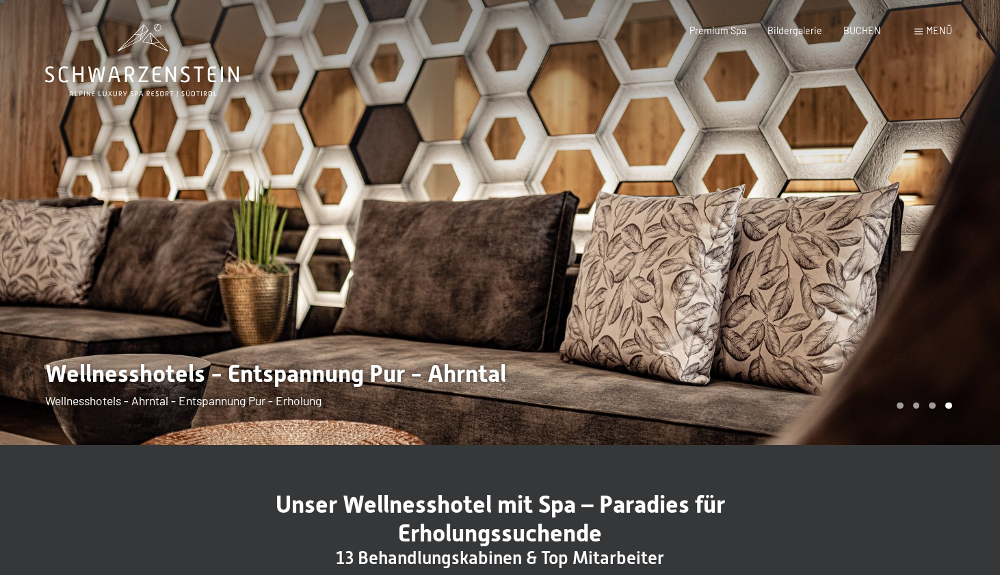
scroll to position [0, 0]
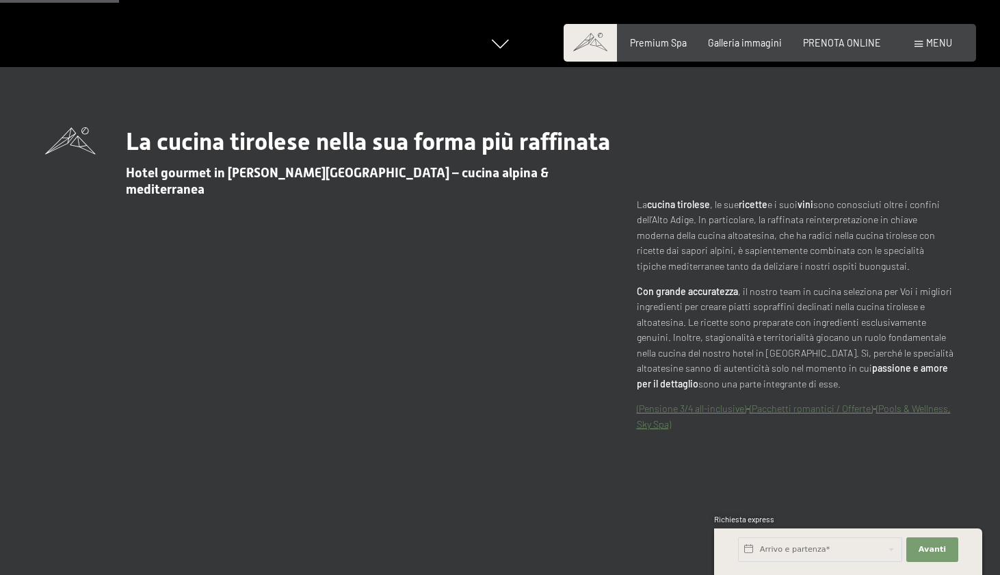
scroll to position [513, 0]
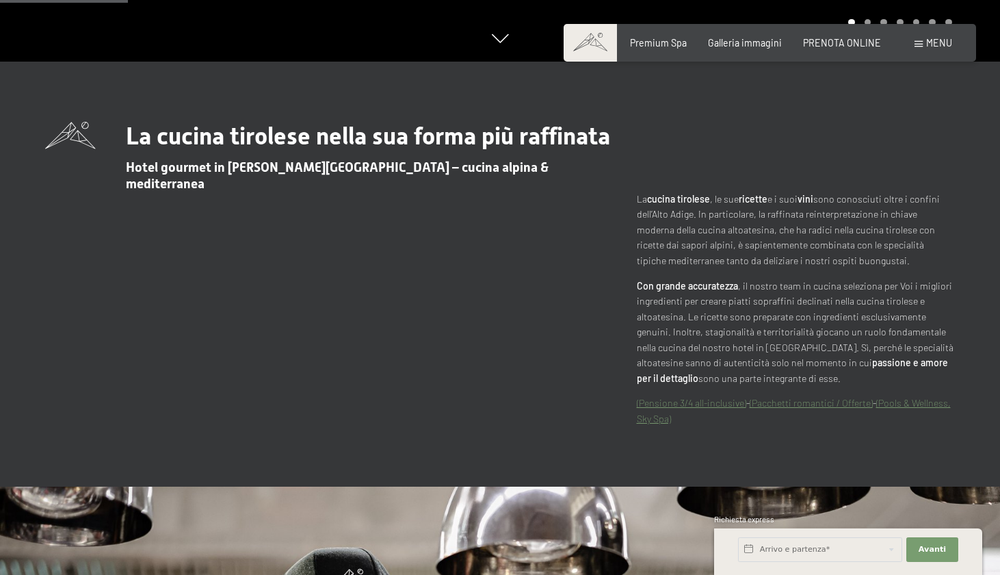
click at [671, 397] on link "(Pensione 3/4 all-inclusive)" at bounding box center [691, 403] width 109 height 12
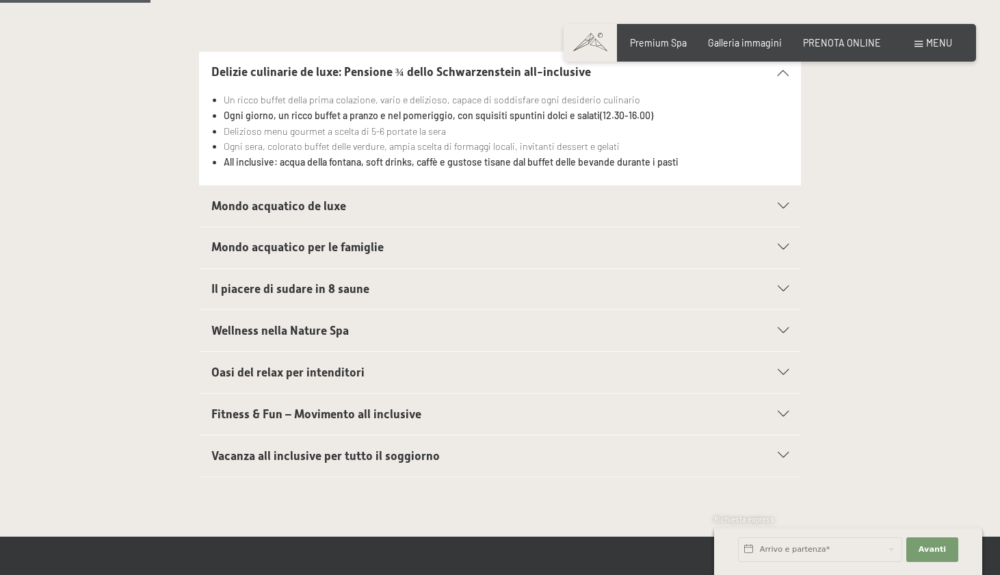
scroll to position [342, 0]
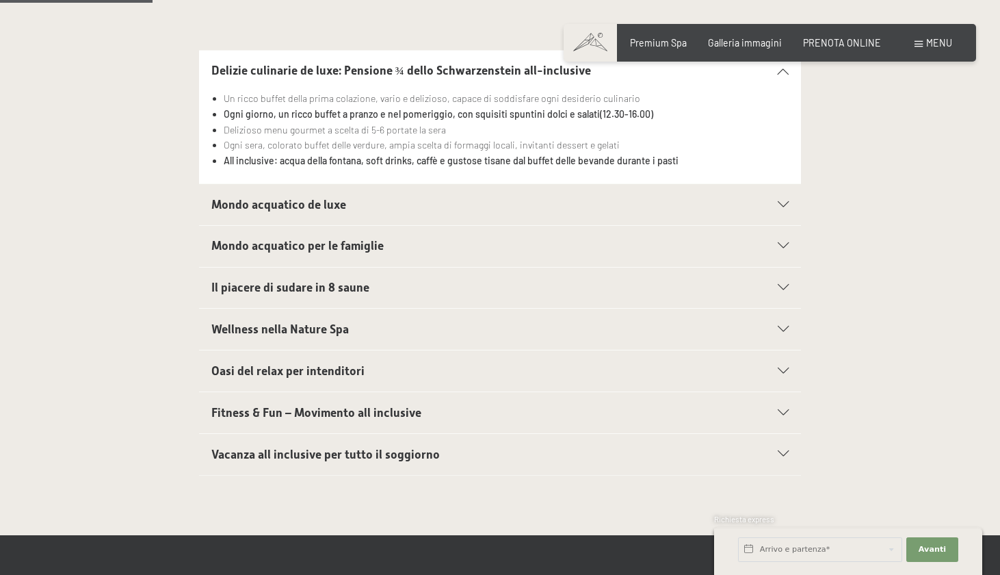
click at [530, 300] on div "Il piacere di sudare in 8 saune" at bounding box center [500, 288] width 578 height 41
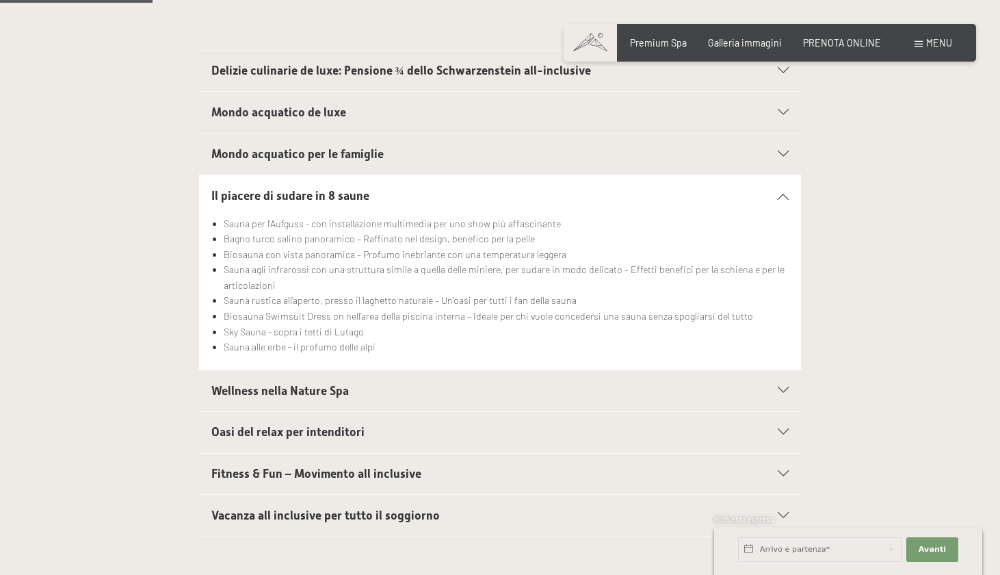
click at [493, 175] on div "Il piacere di sudare in 8 saune" at bounding box center [500, 195] width 578 height 41
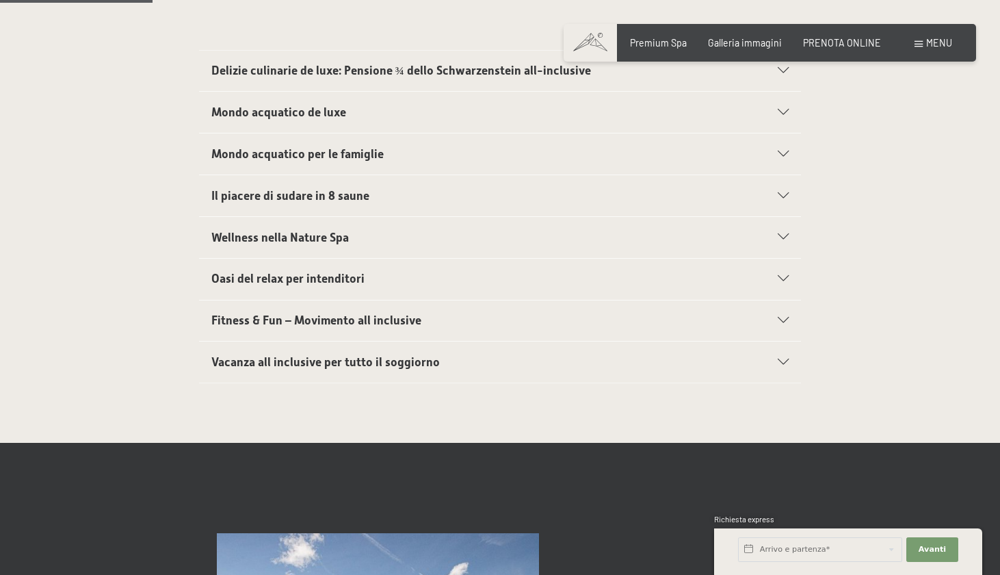
click at [480, 112] on h2 "Mondo acquatico de luxe" at bounding box center [471, 112] width 520 height 17
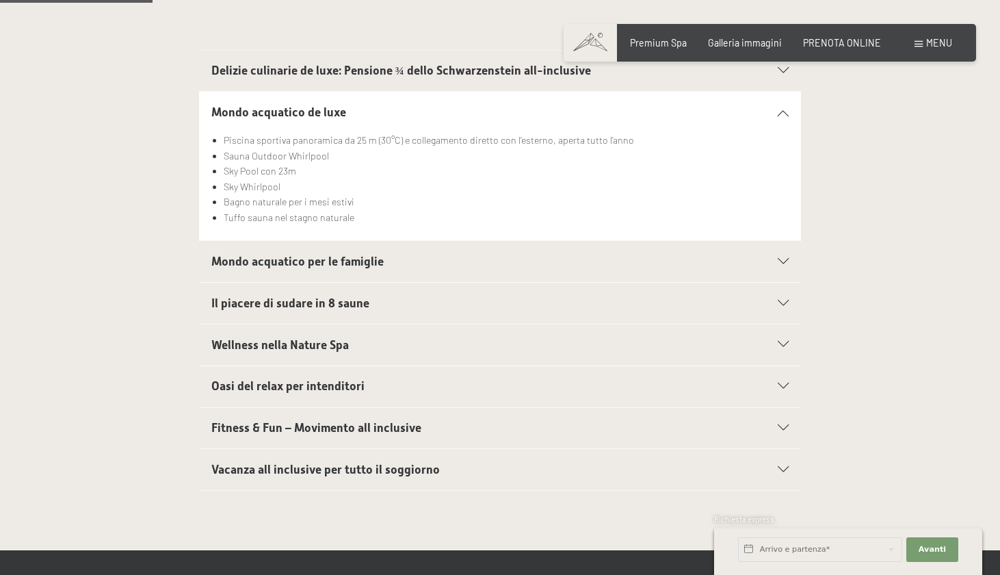
click at [478, 111] on h2 "Mondo acquatico de luxe" at bounding box center [471, 112] width 520 height 17
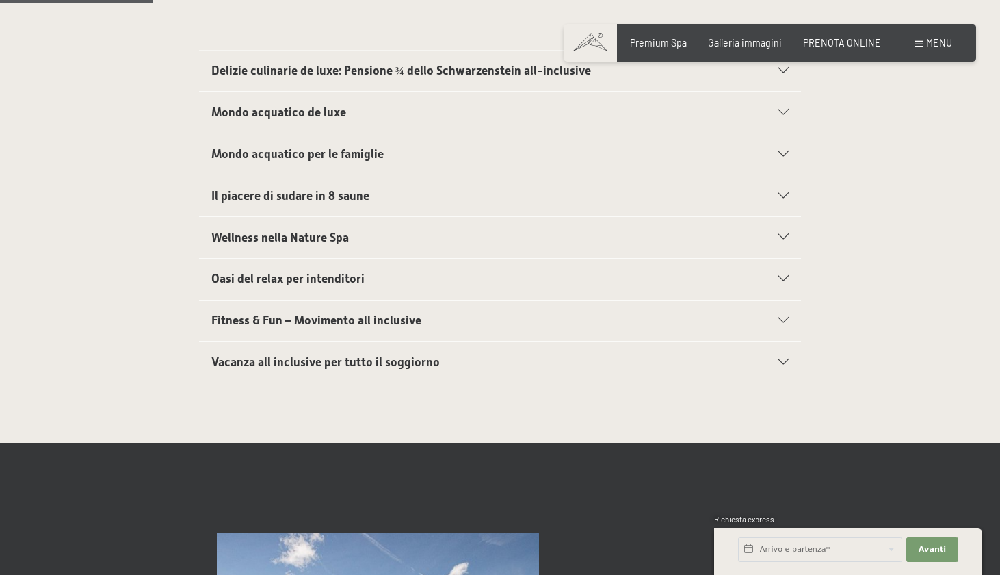
click at [432, 355] on span "Vacanza all inclusive per tutto il soggiorno" at bounding box center [325, 362] width 229 height 14
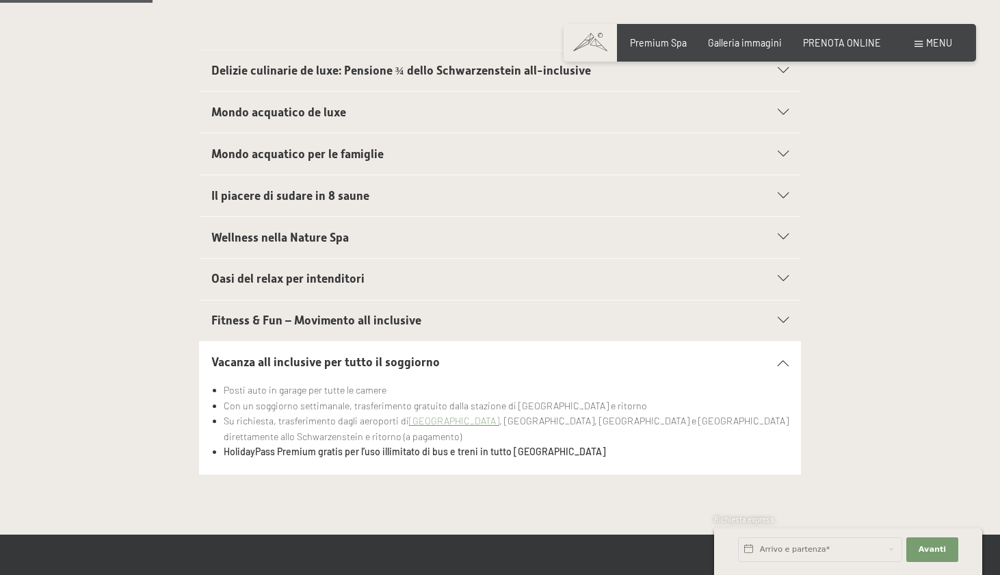
click at [432, 355] on span "Vacanza all inclusive per tutto il soggiorno" at bounding box center [325, 362] width 229 height 14
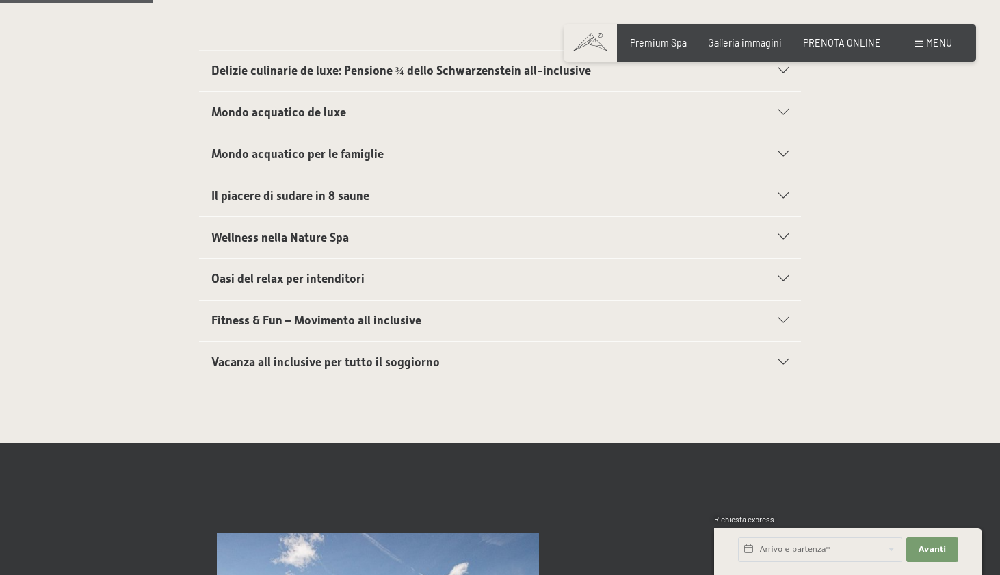
click at [432, 355] on span "Vacanza all inclusive per tutto il soggiorno" at bounding box center [325, 362] width 229 height 14
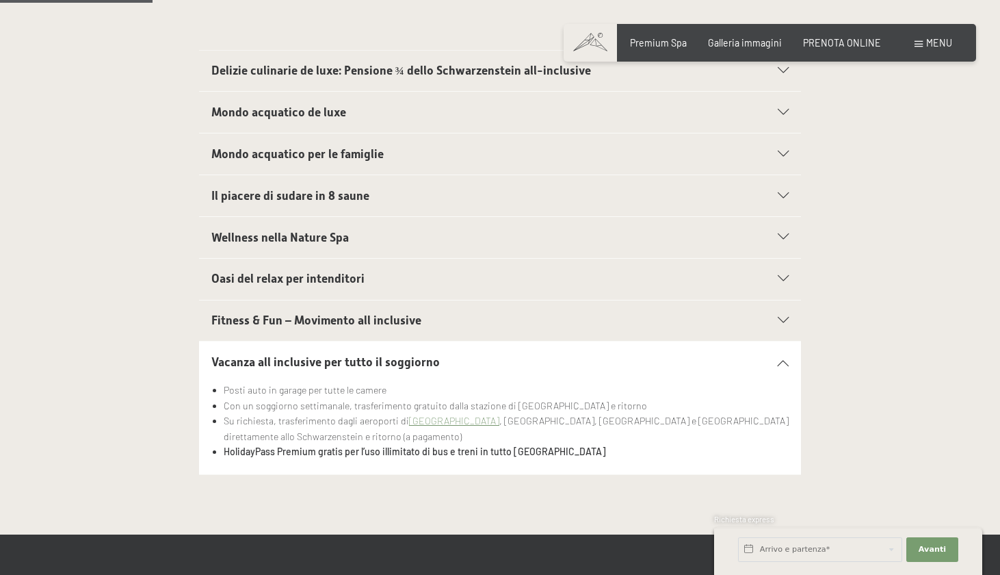
click at [432, 355] on span "Vacanza all inclusive per tutto il soggiorno" at bounding box center [325, 362] width 229 height 14
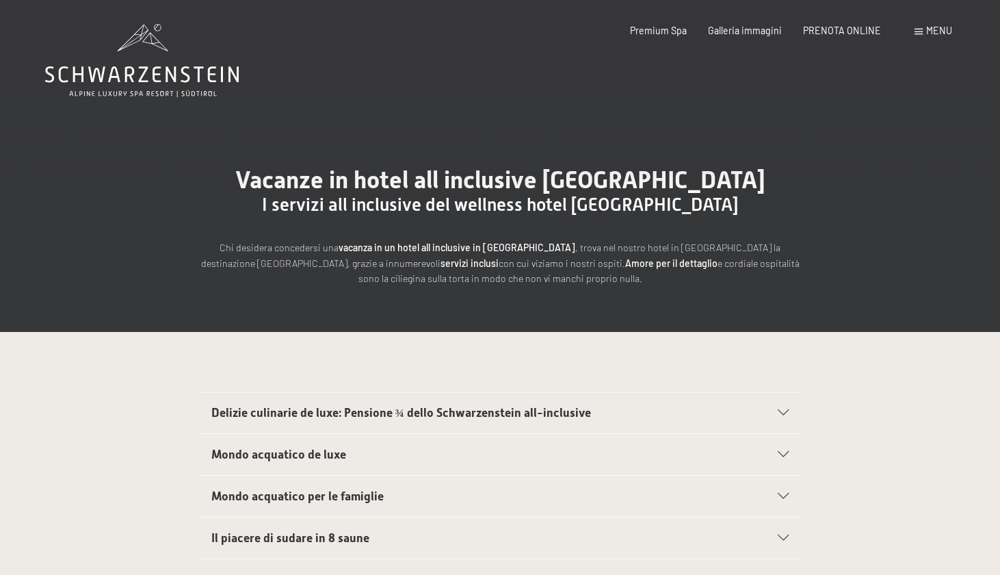
scroll to position [0, 0]
click at [763, 29] on span "Galleria immagini" at bounding box center [745, 29] width 74 height 12
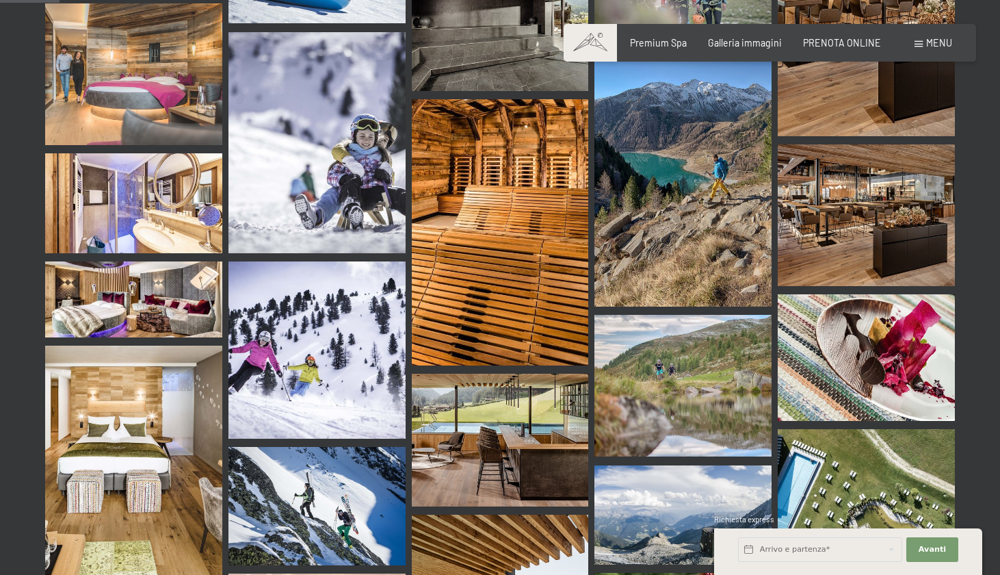
scroll to position [751, 0]
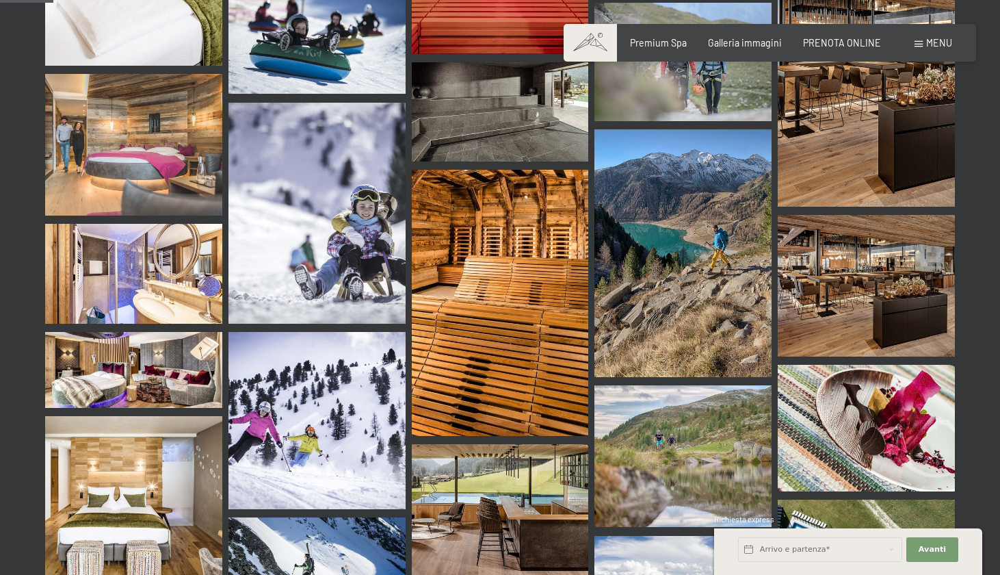
click at [107, 332] on img at bounding box center [133, 370] width 177 height 76
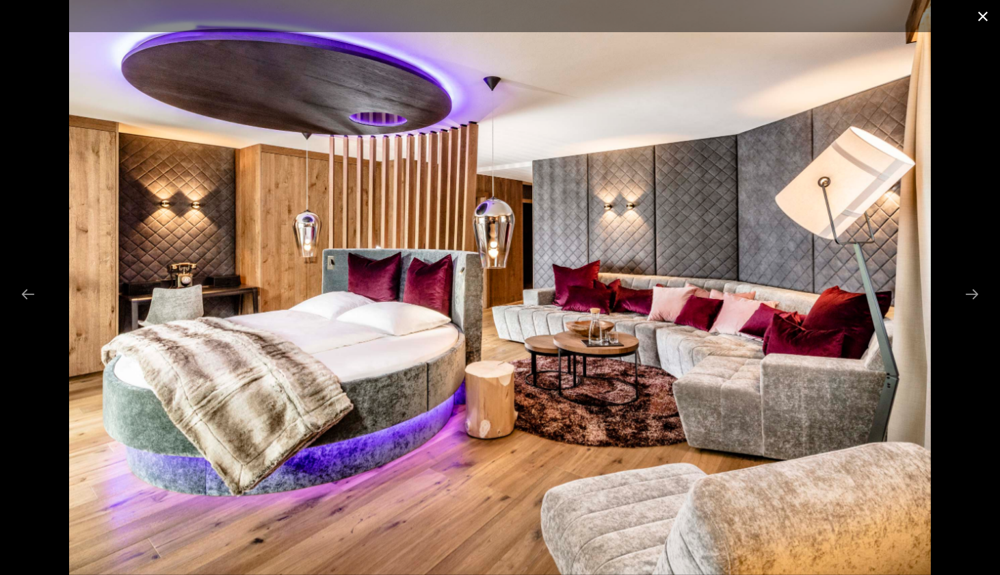
click at [977, 18] on button "Close gallery" at bounding box center [983, 16] width 34 height 32
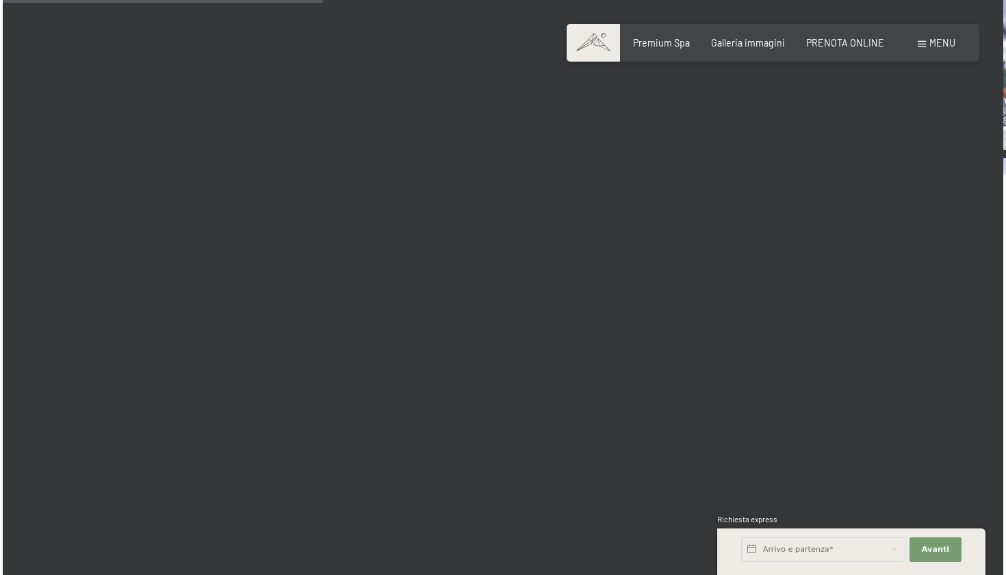
scroll to position [4530, 0]
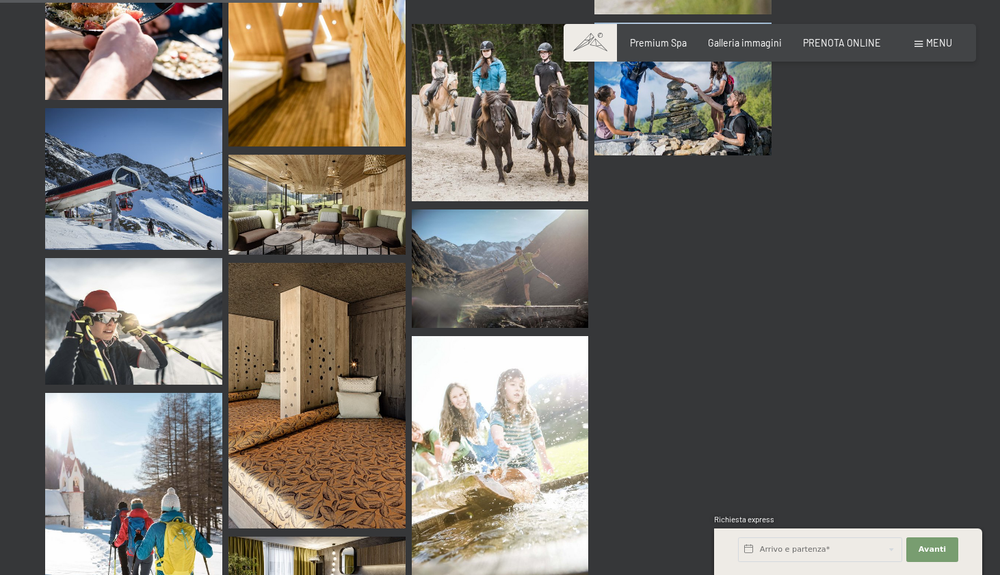
click at [952, 42] on span "Menu" at bounding box center [940, 43] width 26 height 12
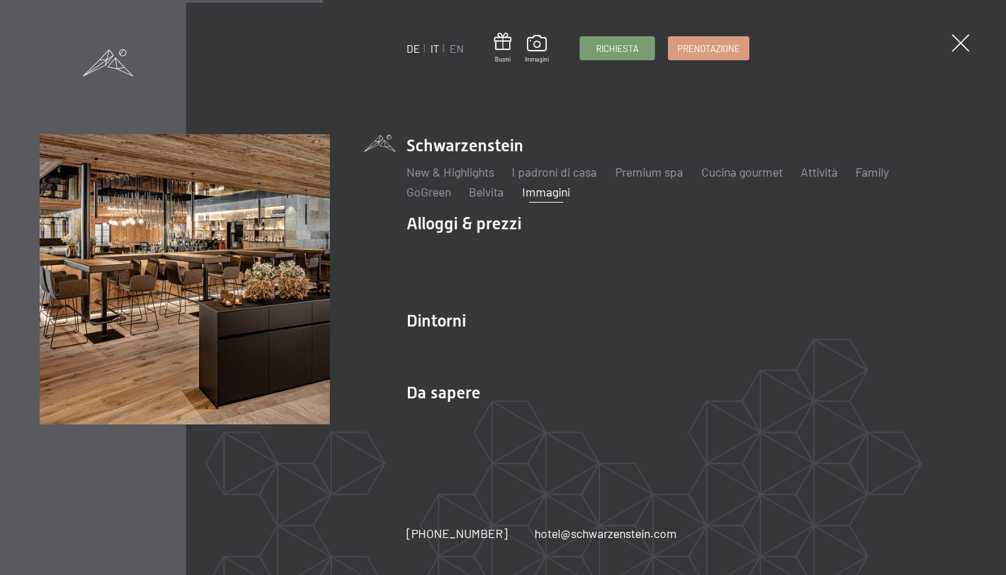
click at [411, 50] on link "DE" at bounding box center [413, 48] width 14 height 13
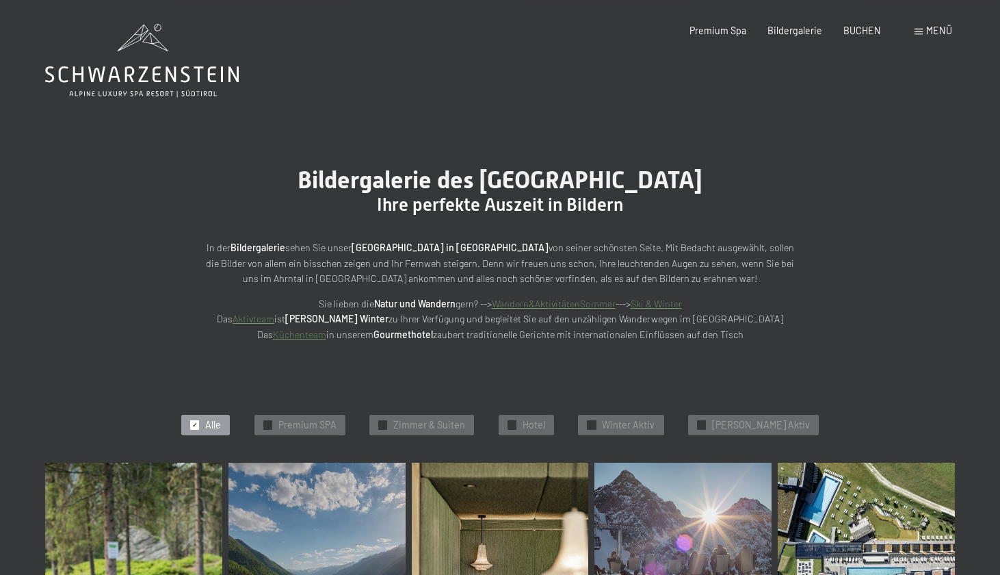
click at [931, 34] on span "Menü" at bounding box center [940, 31] width 26 height 12
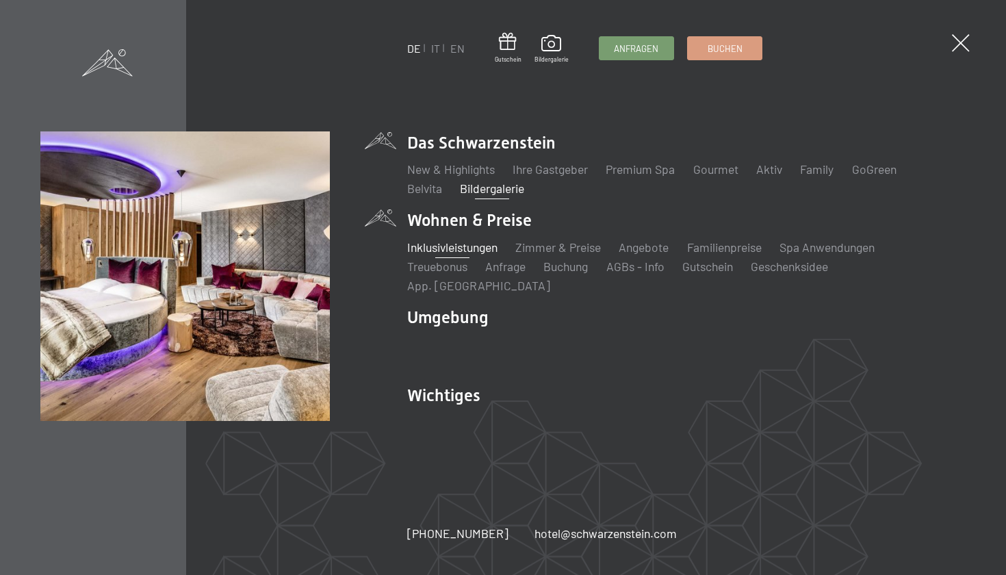
click at [461, 255] on link "Inklusivleistungen" at bounding box center [451, 247] width 90 height 15
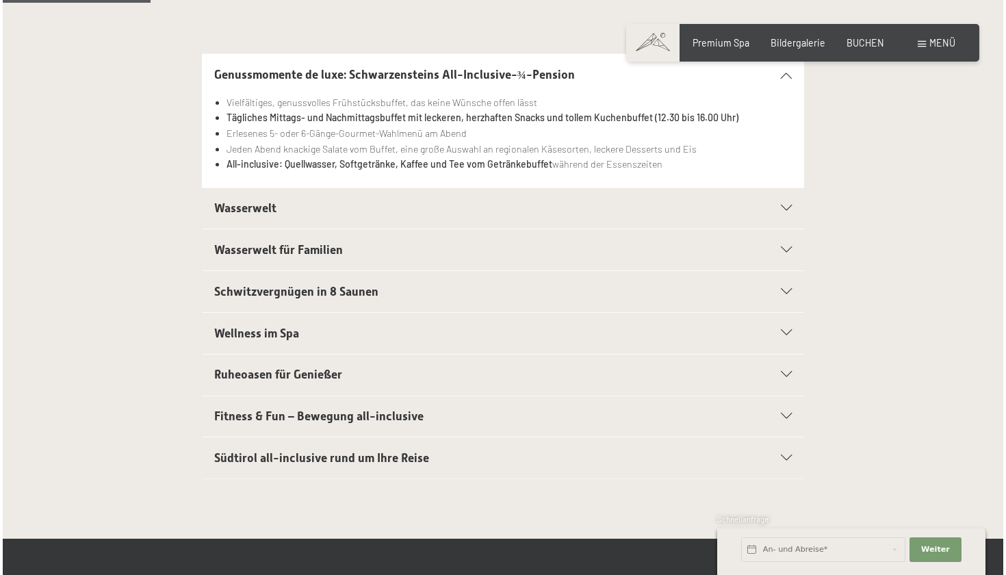
scroll to position [335, 0]
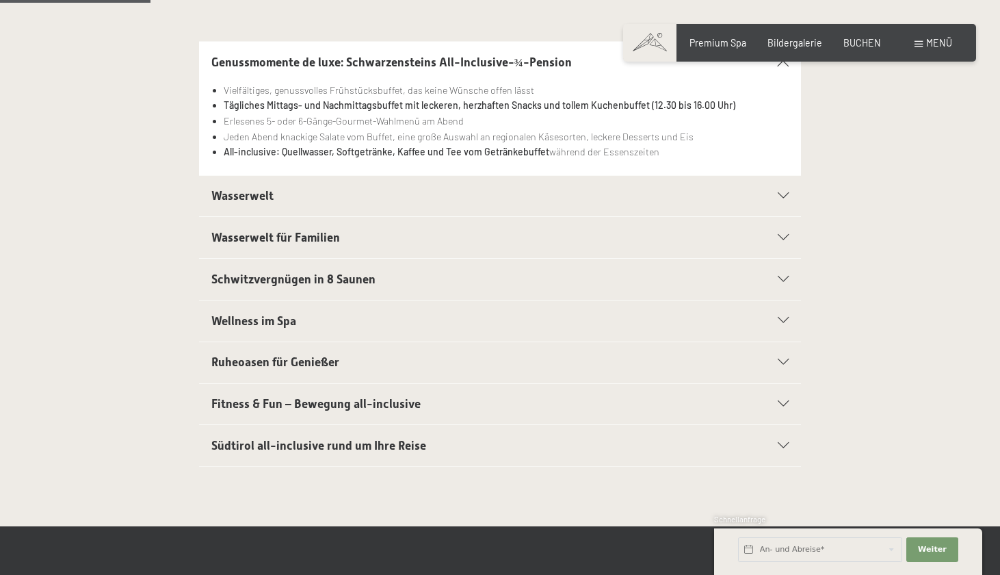
click at [389, 449] on h2 "Südtirol all-inclusive rund um Ihre Reise" at bounding box center [471, 445] width 520 height 17
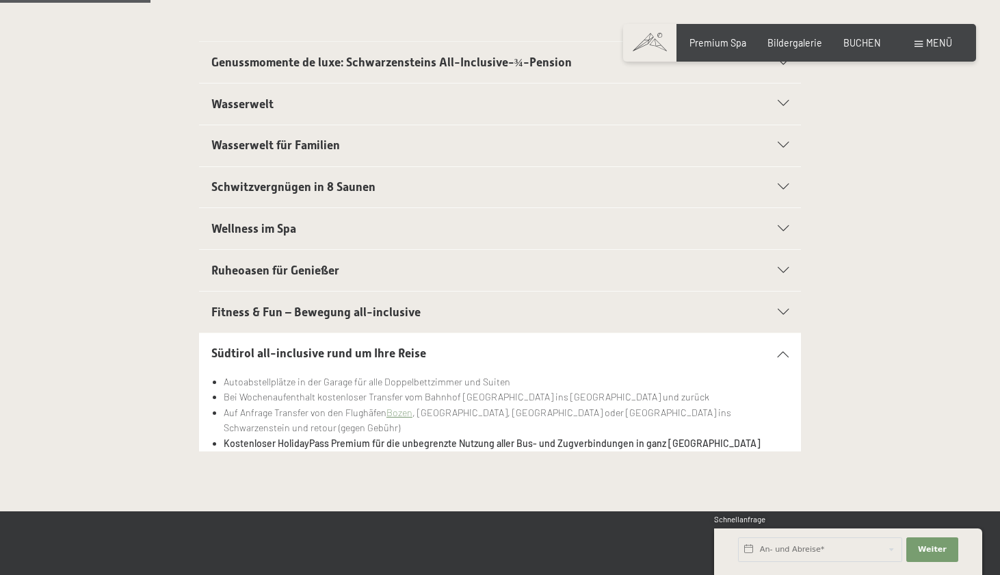
click at [398, 326] on span "Einwilligung Marketing*" at bounding box center [423, 327] width 113 height 14
click at [361, 326] on input "Einwilligung Marketing*" at bounding box center [354, 327] width 14 height 14
checkbox input "false"
click at [394, 318] on div "Fitness & Fun – Bewegung all-inclusive" at bounding box center [500, 312] width 578 height 41
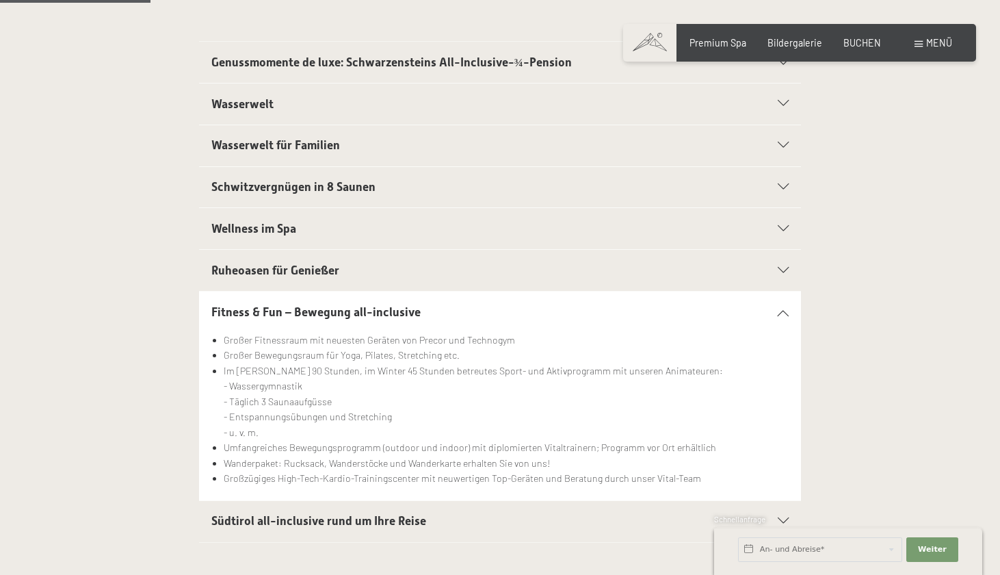
click at [398, 255] on div "Ruheoasen für Genießer" at bounding box center [500, 270] width 578 height 41
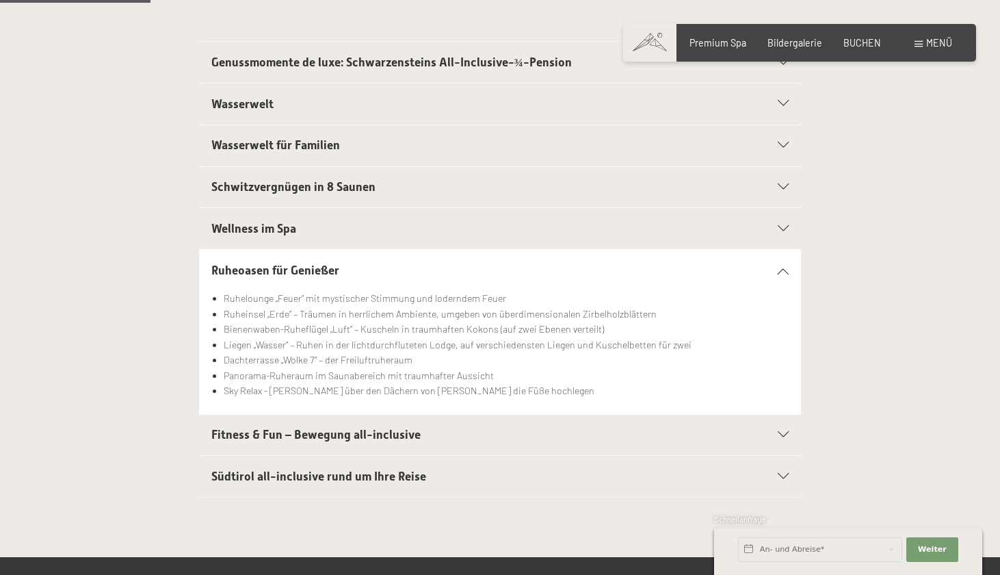
click at [398, 265] on h2 "Ruheoasen für Genießer" at bounding box center [471, 270] width 520 height 17
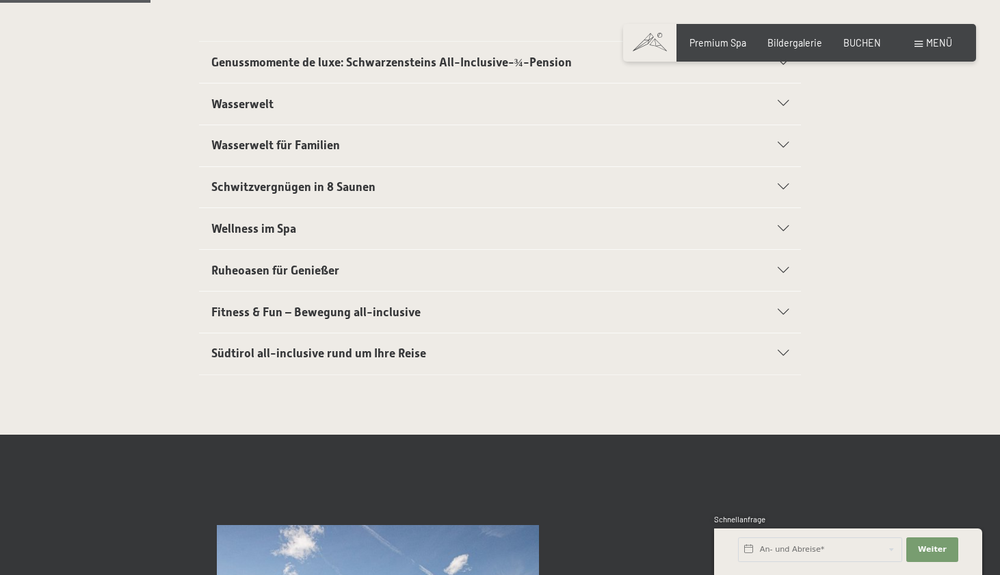
click at [413, 196] on div "Schwitzvergnügen in 8 Saunen" at bounding box center [500, 187] width 578 height 41
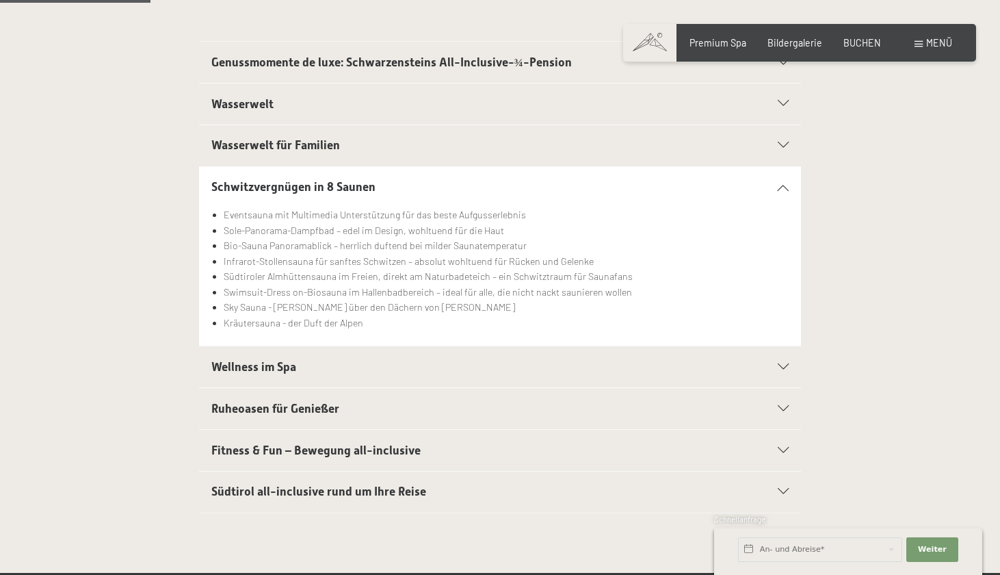
click at [413, 196] on div "Schwitzvergnügen in 8 Saunen" at bounding box center [500, 187] width 578 height 41
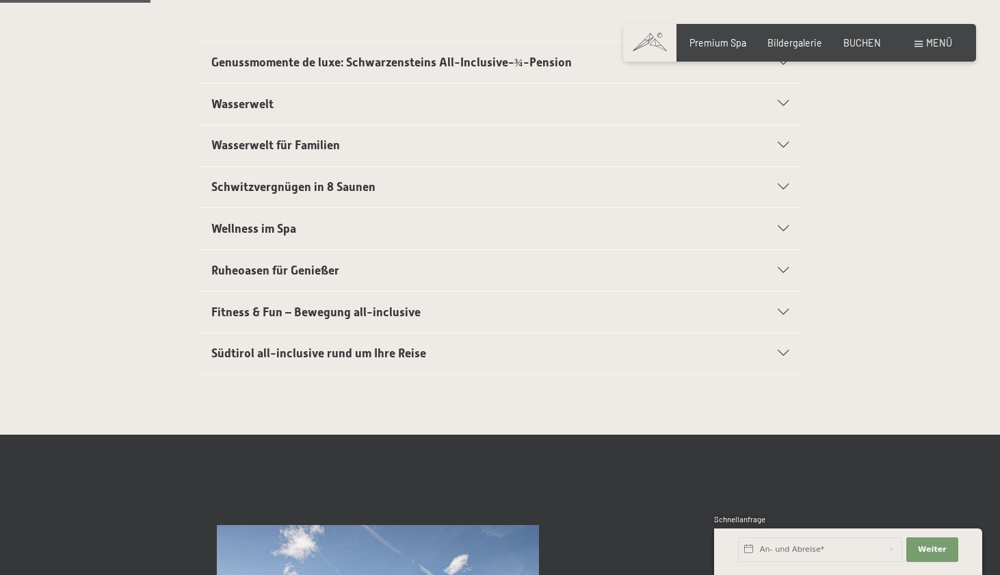
click at [409, 138] on h2 "Wasserwelt für Familien" at bounding box center [471, 145] width 520 height 17
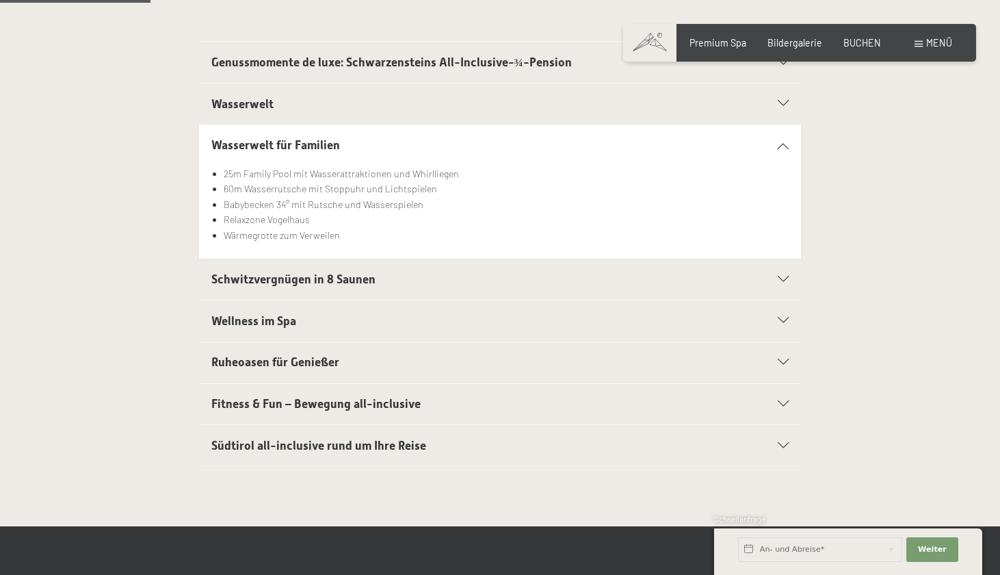
click at [409, 138] on h2 "Wasserwelt für Familien" at bounding box center [471, 145] width 520 height 17
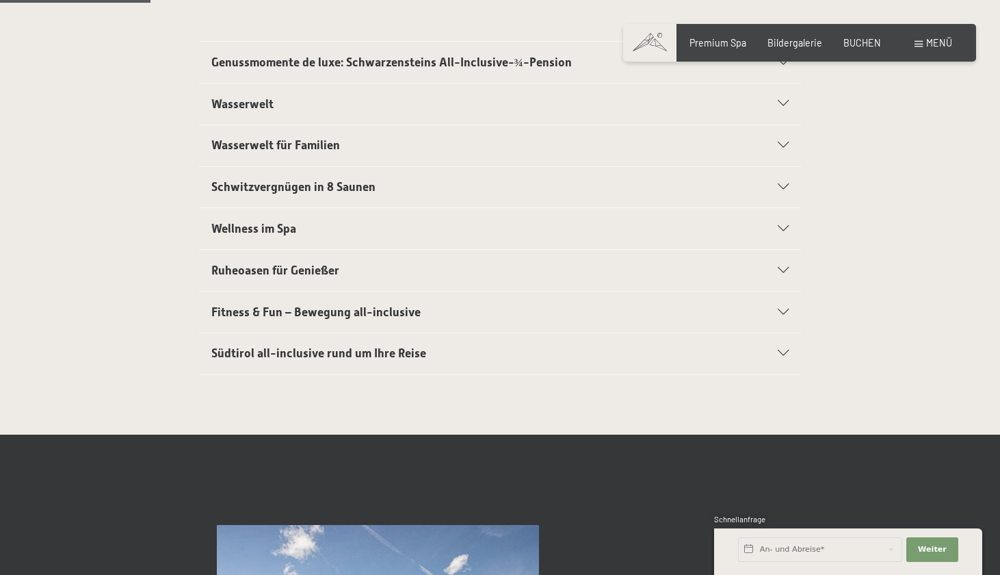
click at [403, 151] on h2 "Wasserwelt für Familien" at bounding box center [471, 145] width 520 height 17
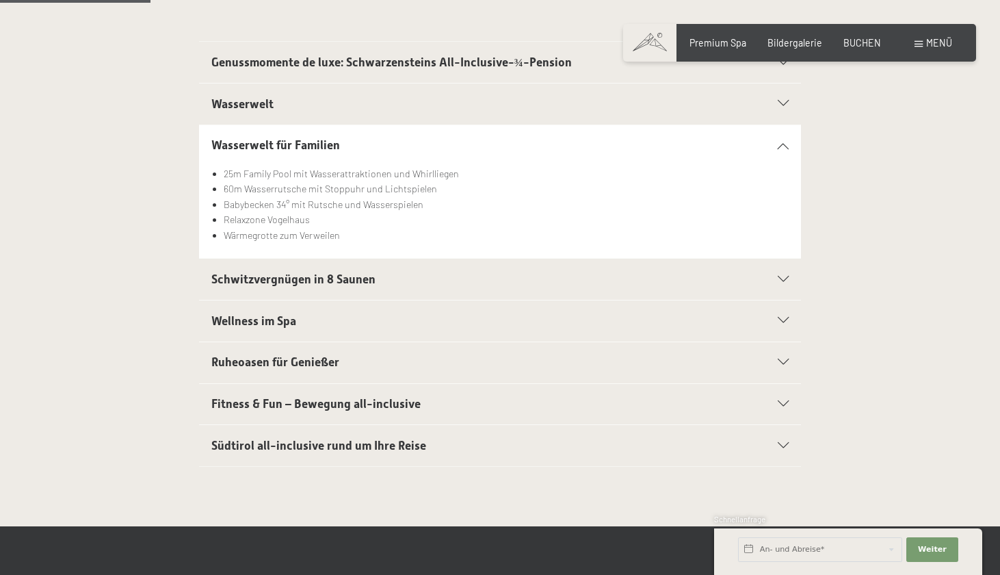
click at [402, 151] on h2 "Wasserwelt für Familien" at bounding box center [471, 145] width 520 height 17
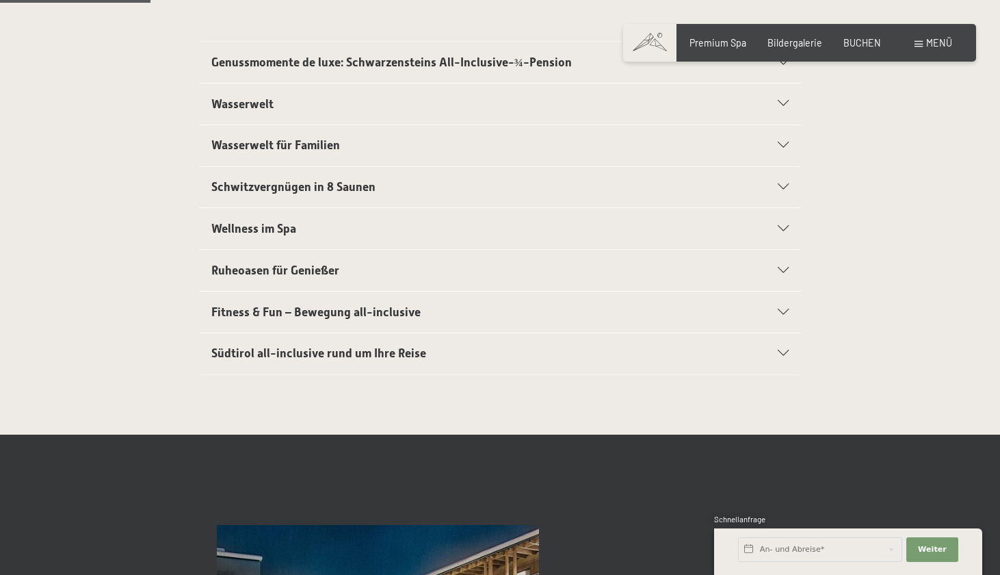
click at [402, 108] on h2 "Wasserwelt" at bounding box center [471, 104] width 520 height 17
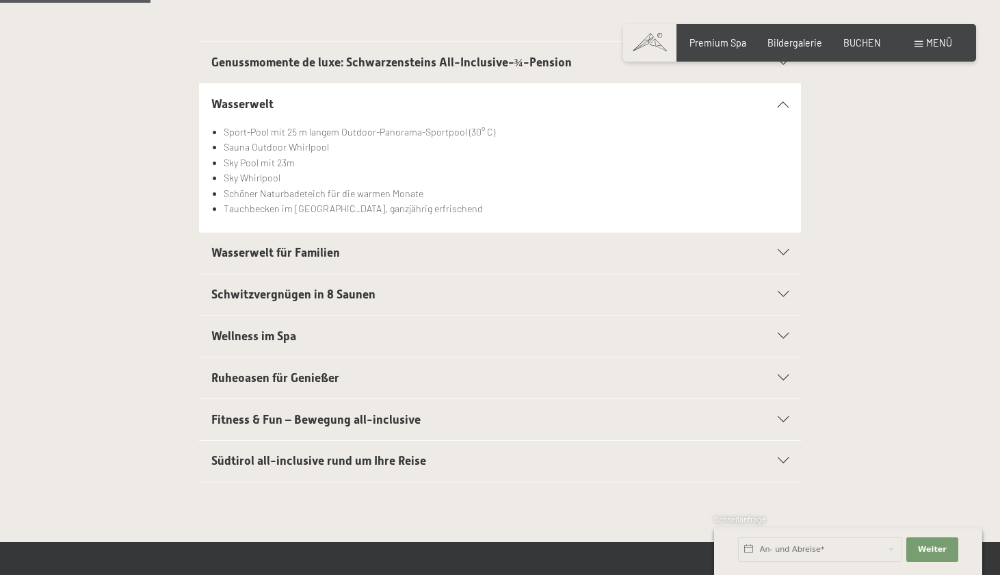
click at [402, 108] on h2 "Wasserwelt" at bounding box center [471, 104] width 520 height 17
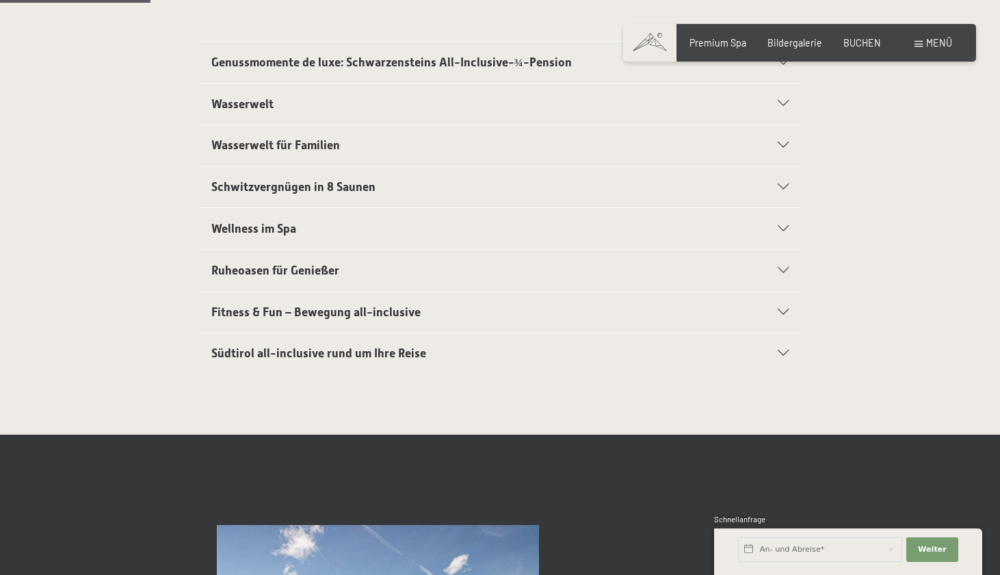
click at [930, 49] on div "Menü" at bounding box center [934, 43] width 38 height 14
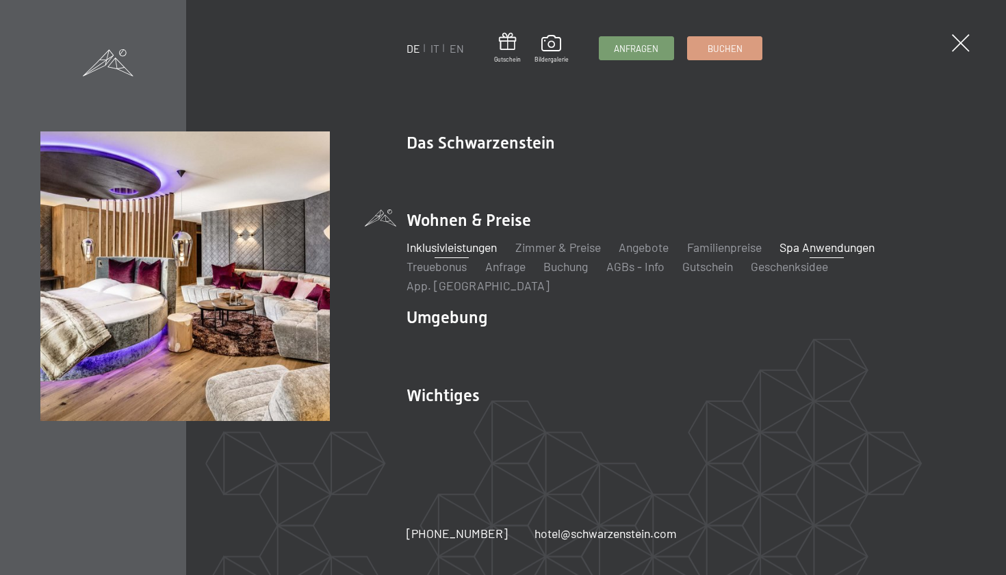
click at [828, 254] on link "Spa Anwendungen" at bounding box center [826, 247] width 95 height 15
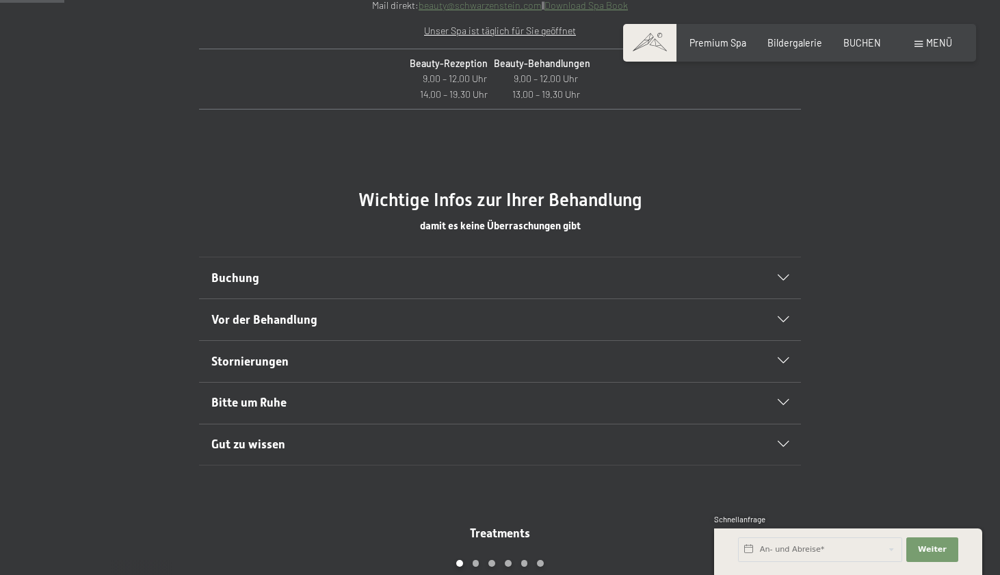
scroll to position [668, 0]
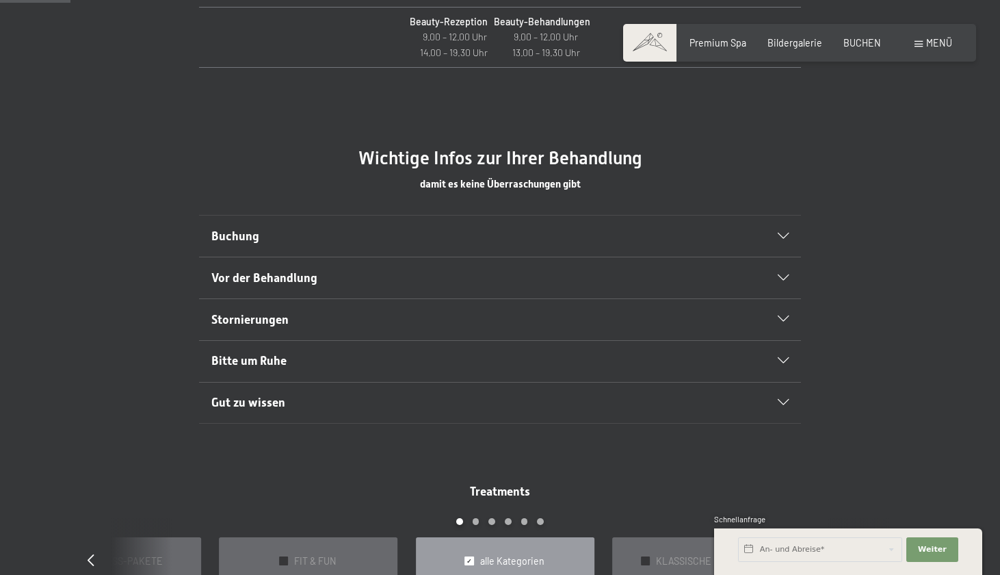
click at [458, 241] on h2 "Buchung" at bounding box center [471, 236] width 520 height 17
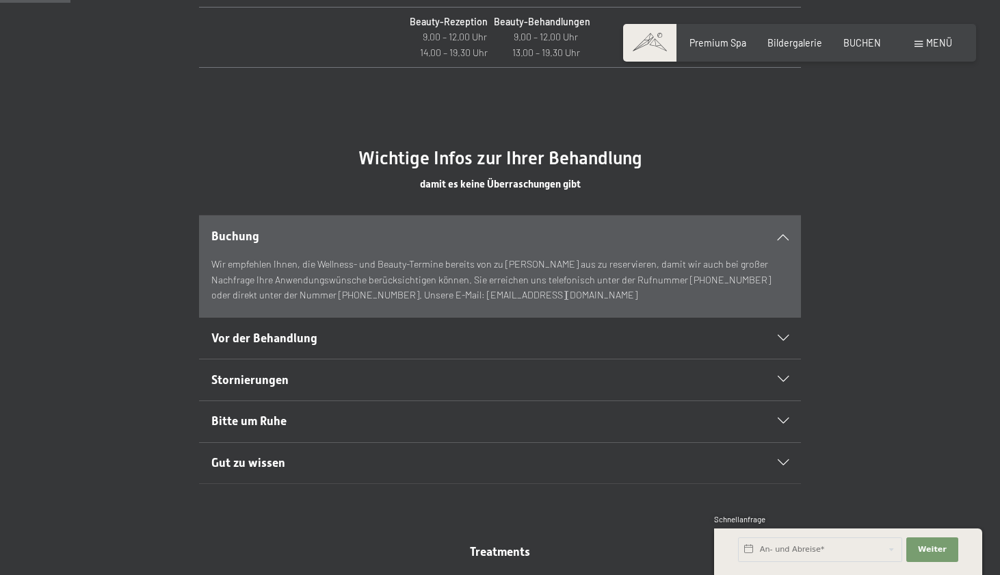
click at [458, 240] on h2 "Buchung" at bounding box center [471, 236] width 520 height 17
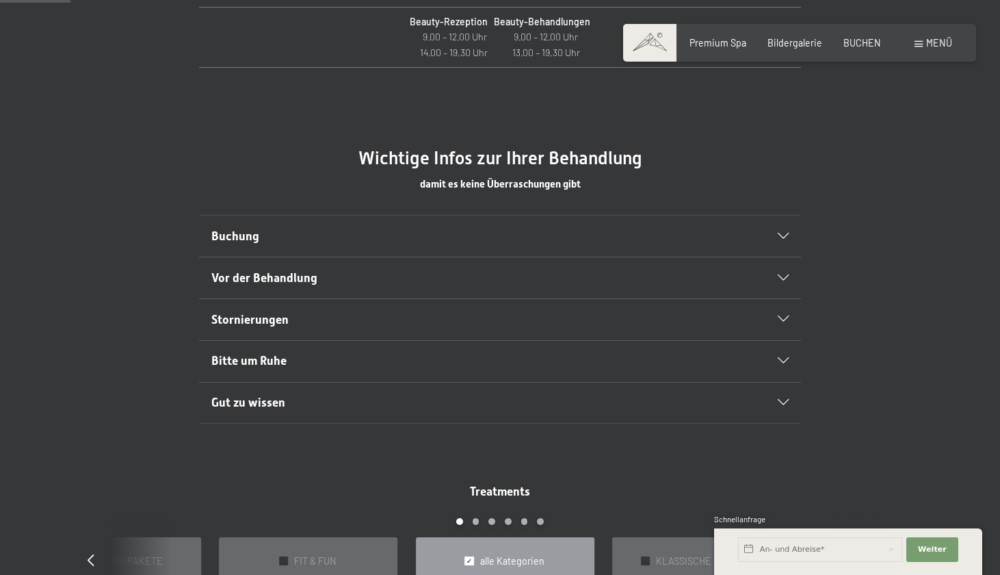
click at [415, 404] on h2 "Gut zu wissen" at bounding box center [471, 402] width 520 height 17
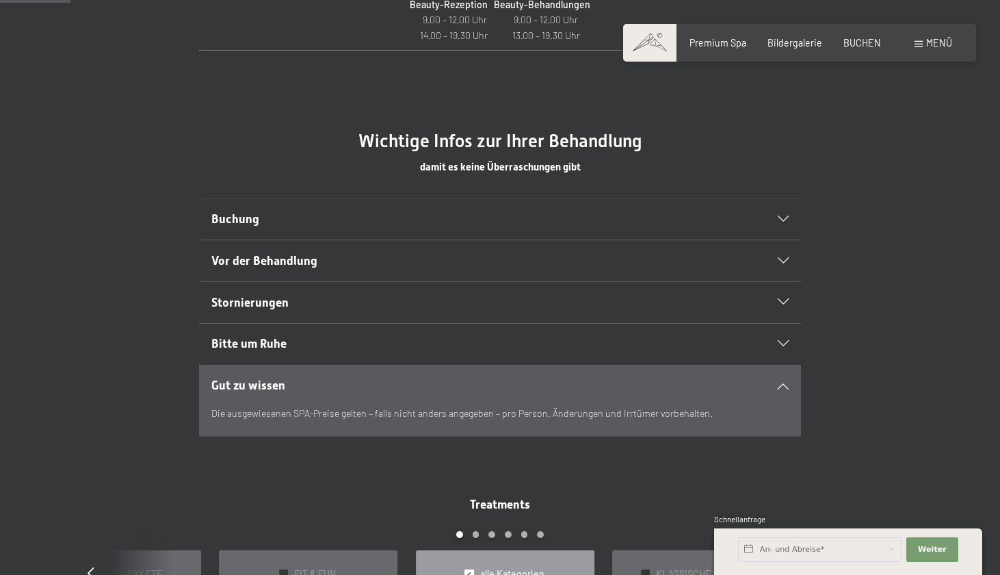
scroll to position [693, 0]
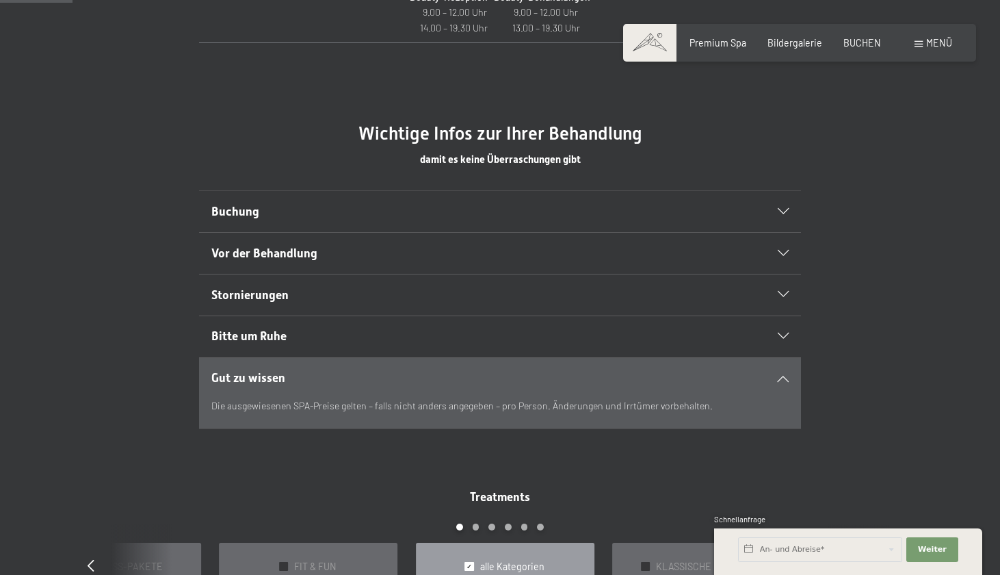
click at [391, 376] on h2 "Gut zu wissen" at bounding box center [471, 378] width 520 height 17
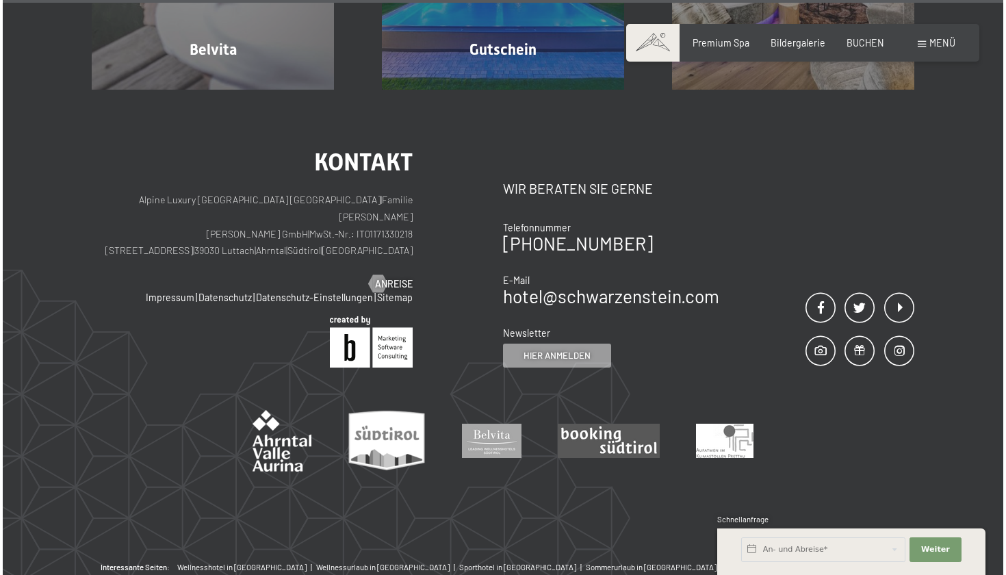
scroll to position [9539, 0]
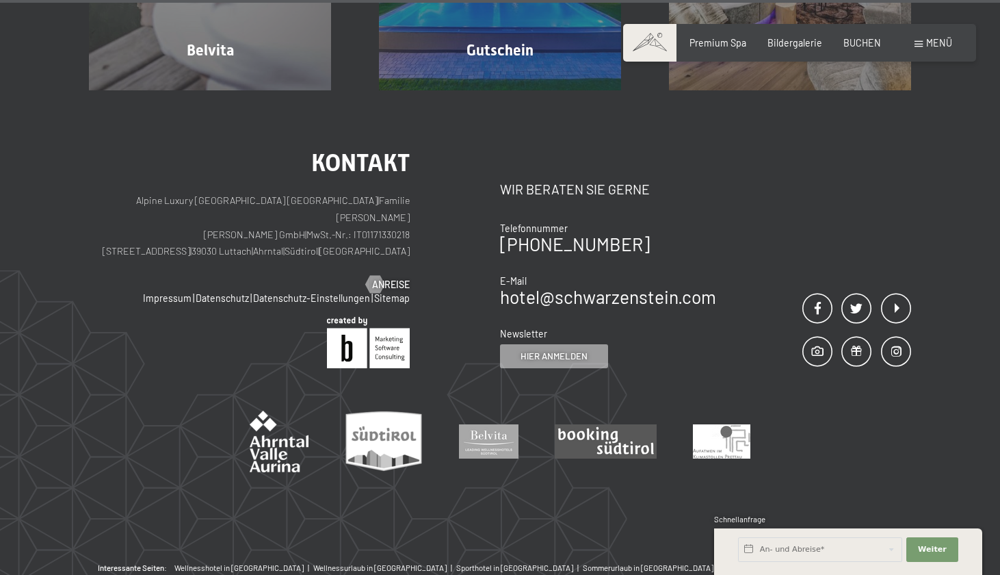
click at [934, 45] on span "Menü" at bounding box center [940, 43] width 26 height 12
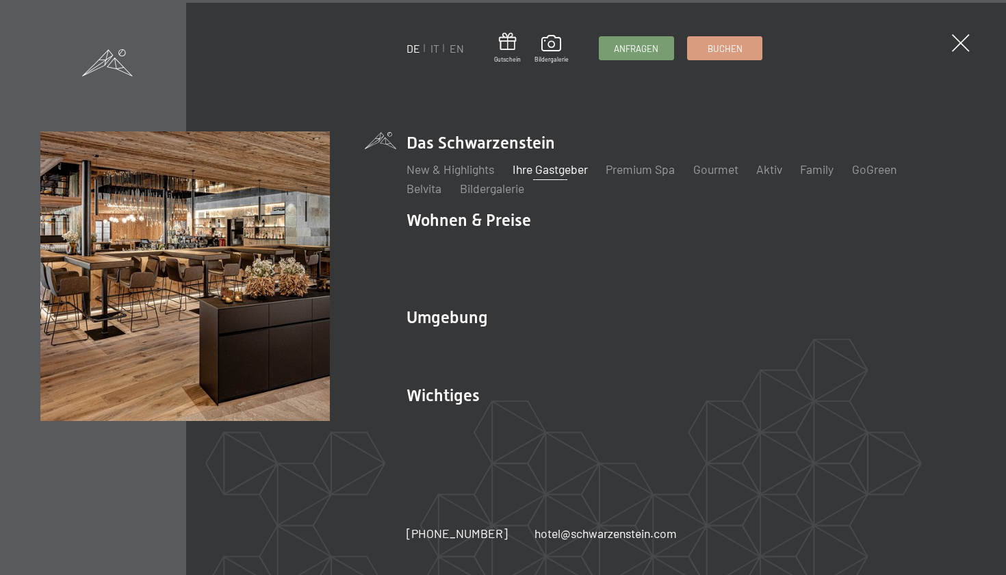
click at [549, 177] on link "Ihre Gastgeber" at bounding box center [550, 168] width 75 height 15
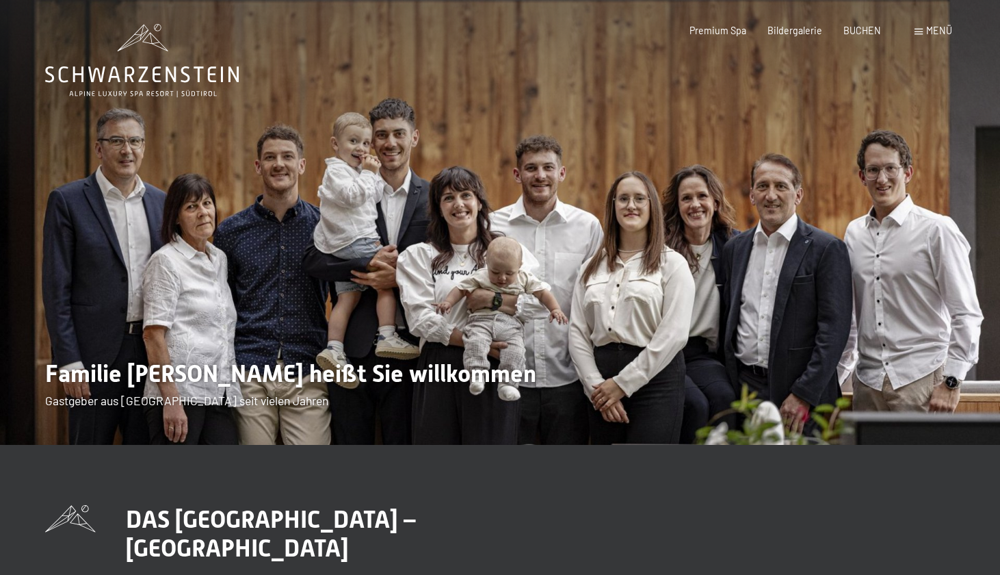
click at [927, 35] on span "Menü" at bounding box center [940, 31] width 26 height 12
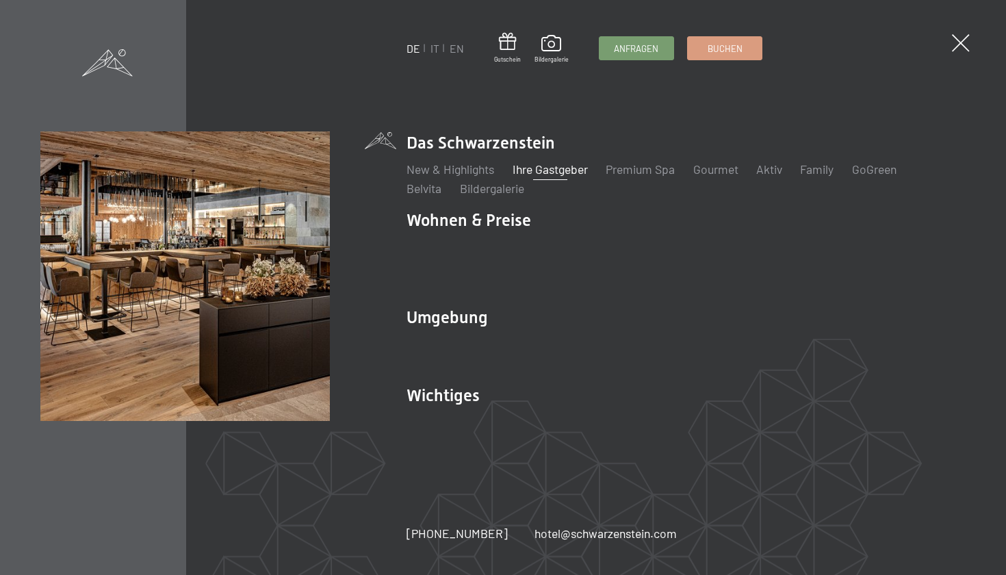
click at [952, 51] on div "DE IT EN Gutschein Bildergalerie Anfragen Buchen DE IT EN Das Schwarzenstein Ne…" at bounding box center [503, 287] width 1006 height 575
